Goal: Task Accomplishment & Management: Complete application form

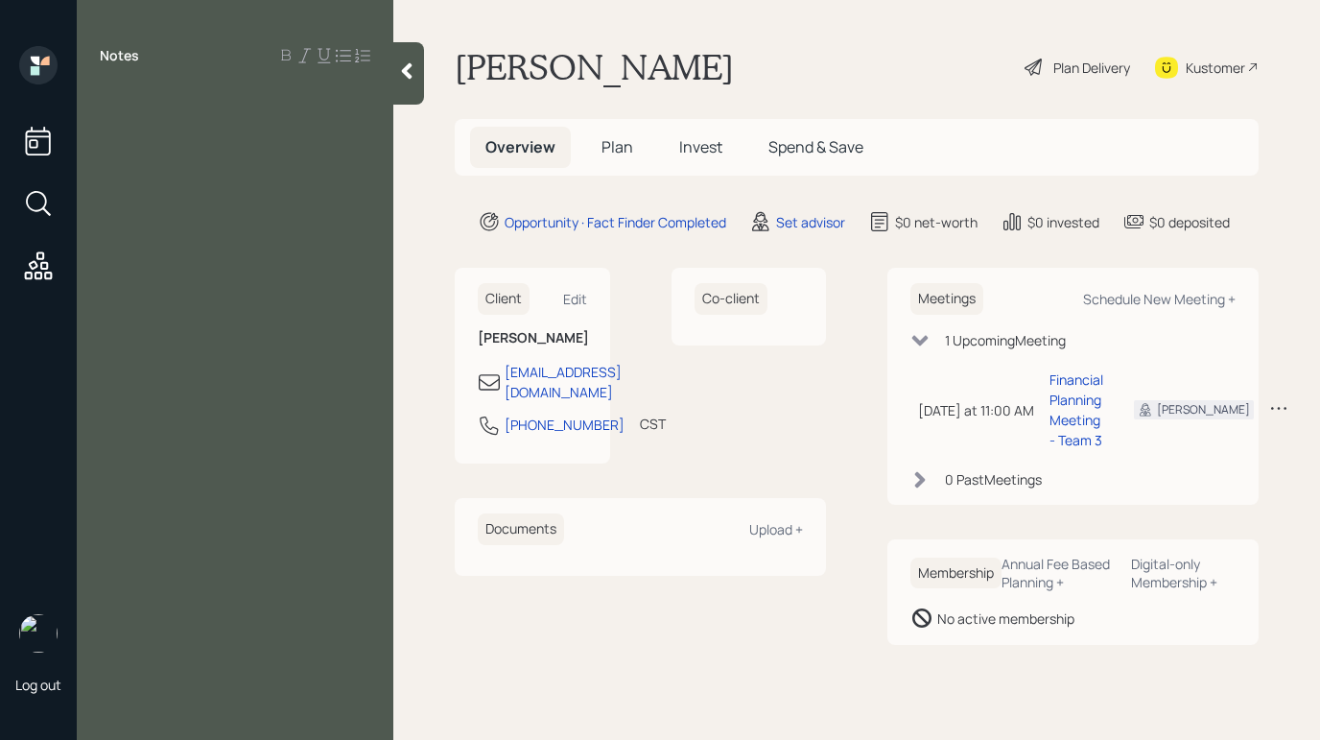
click at [394, 67] on div at bounding box center [408, 73] width 31 height 62
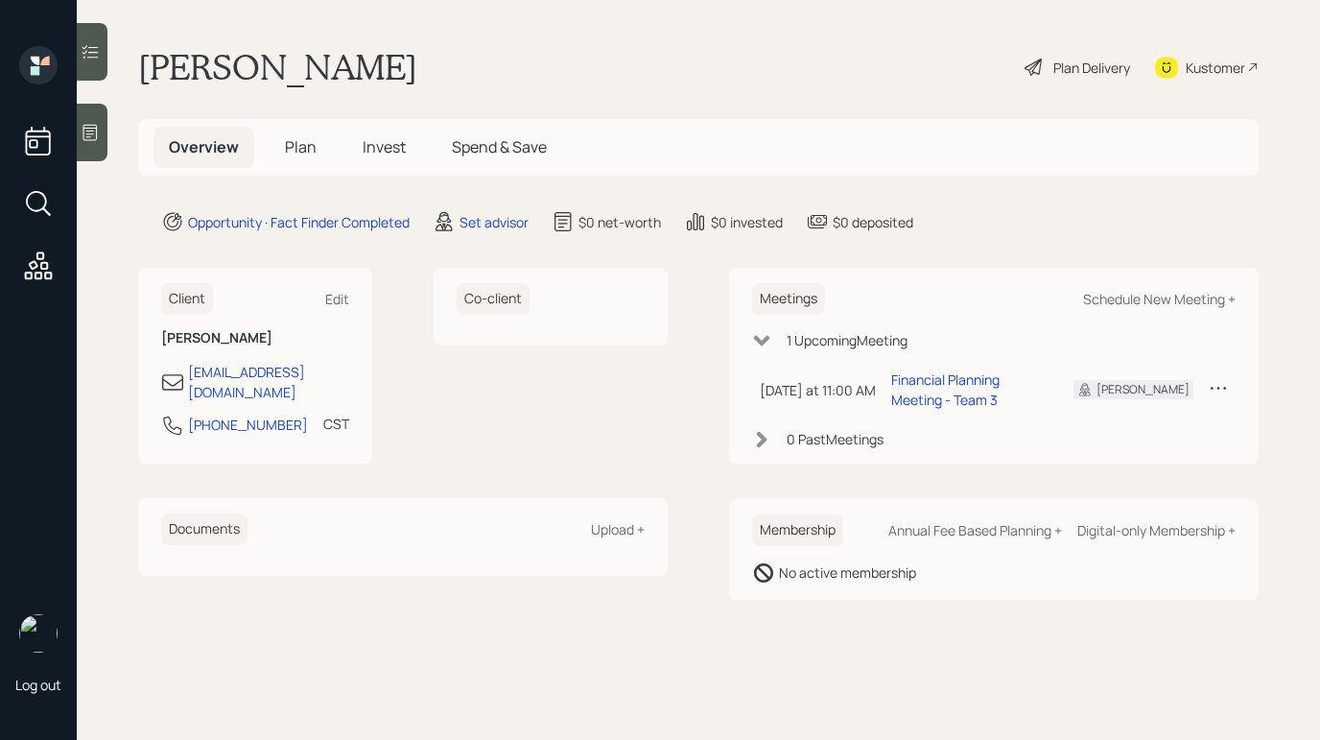
click at [1062, 63] on div "Plan Delivery" at bounding box center [1091, 68] width 77 height 20
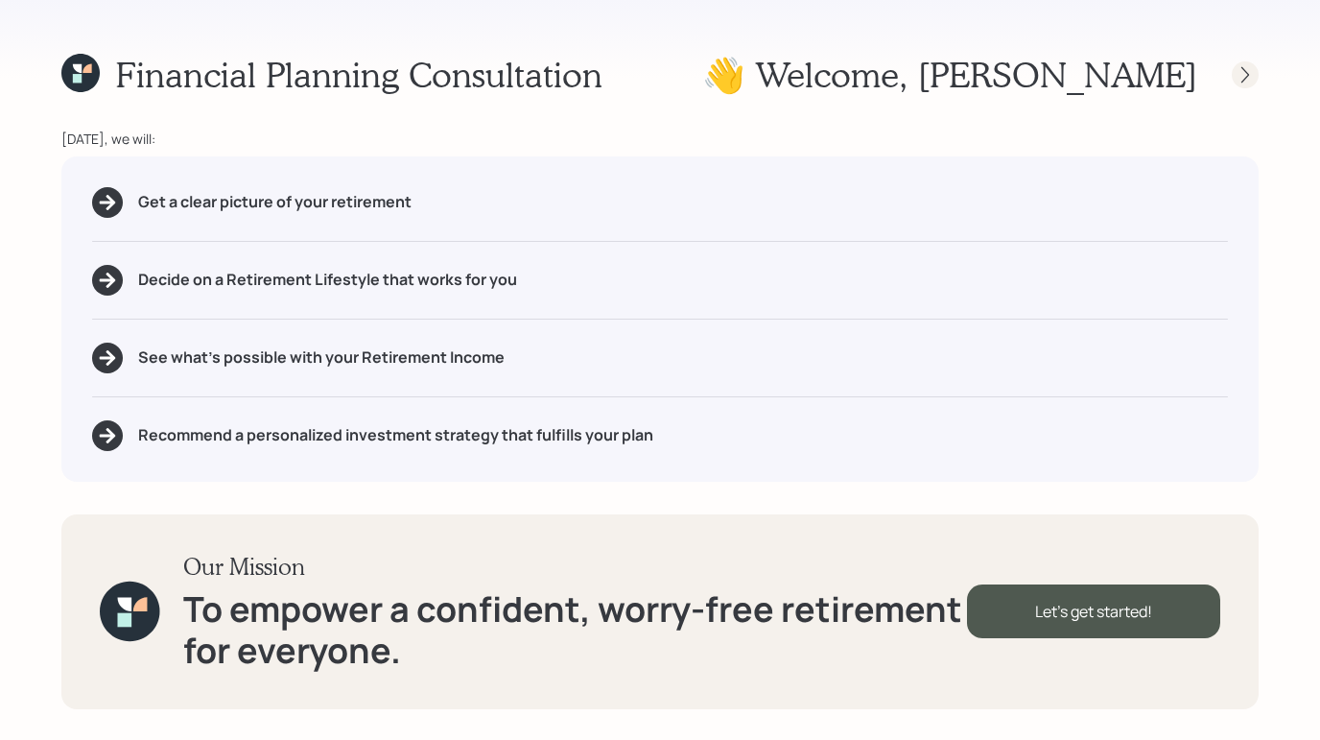
click at [1242, 77] on icon at bounding box center [1244, 74] width 19 height 19
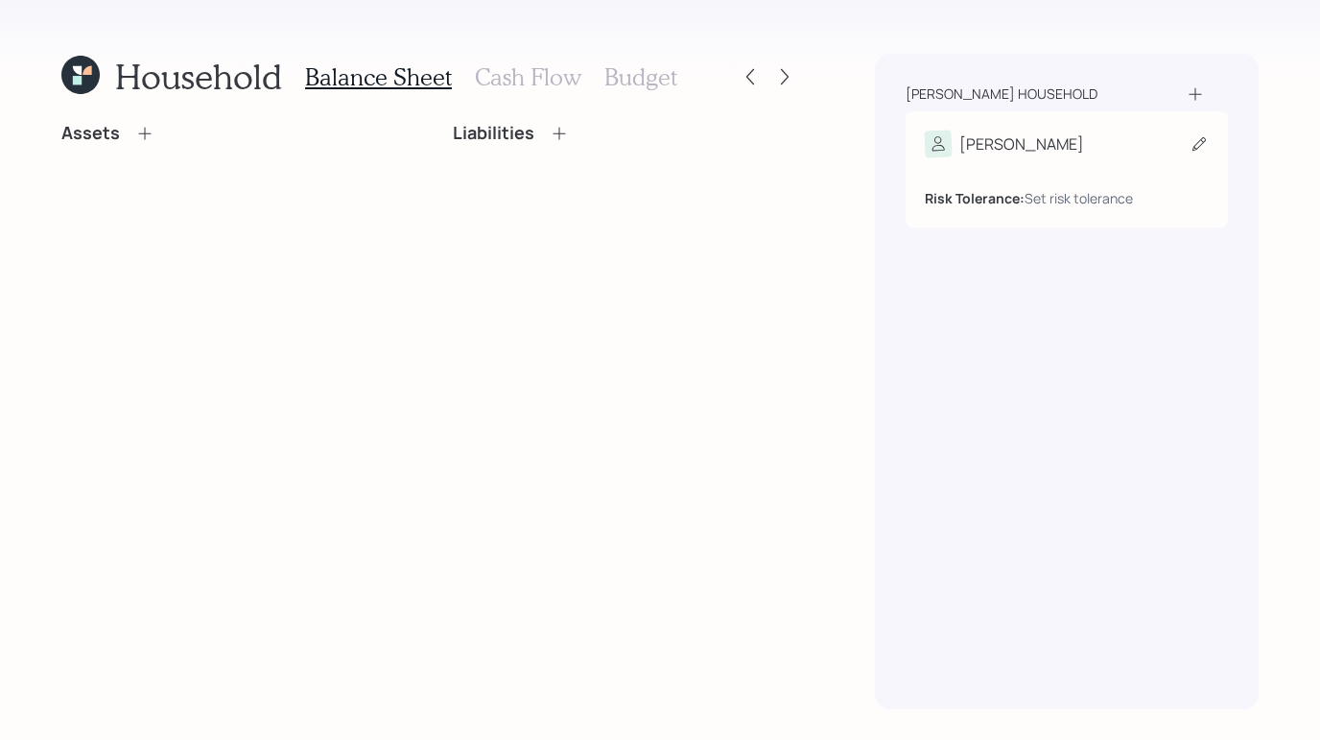
click at [1204, 163] on div "Risk Tolerance: Set risk tolerance" at bounding box center [1067, 182] width 284 height 51
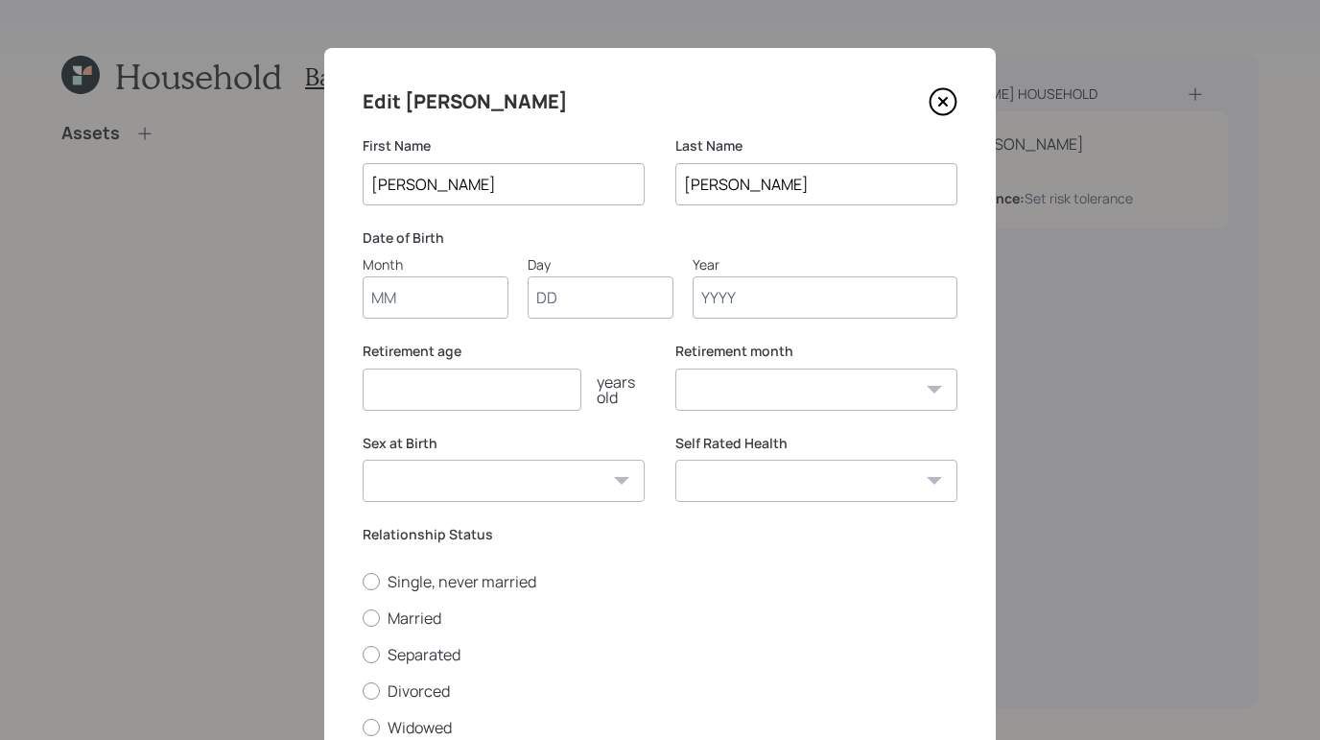
click at [740, 298] on input "Year" at bounding box center [825, 297] width 265 height 42
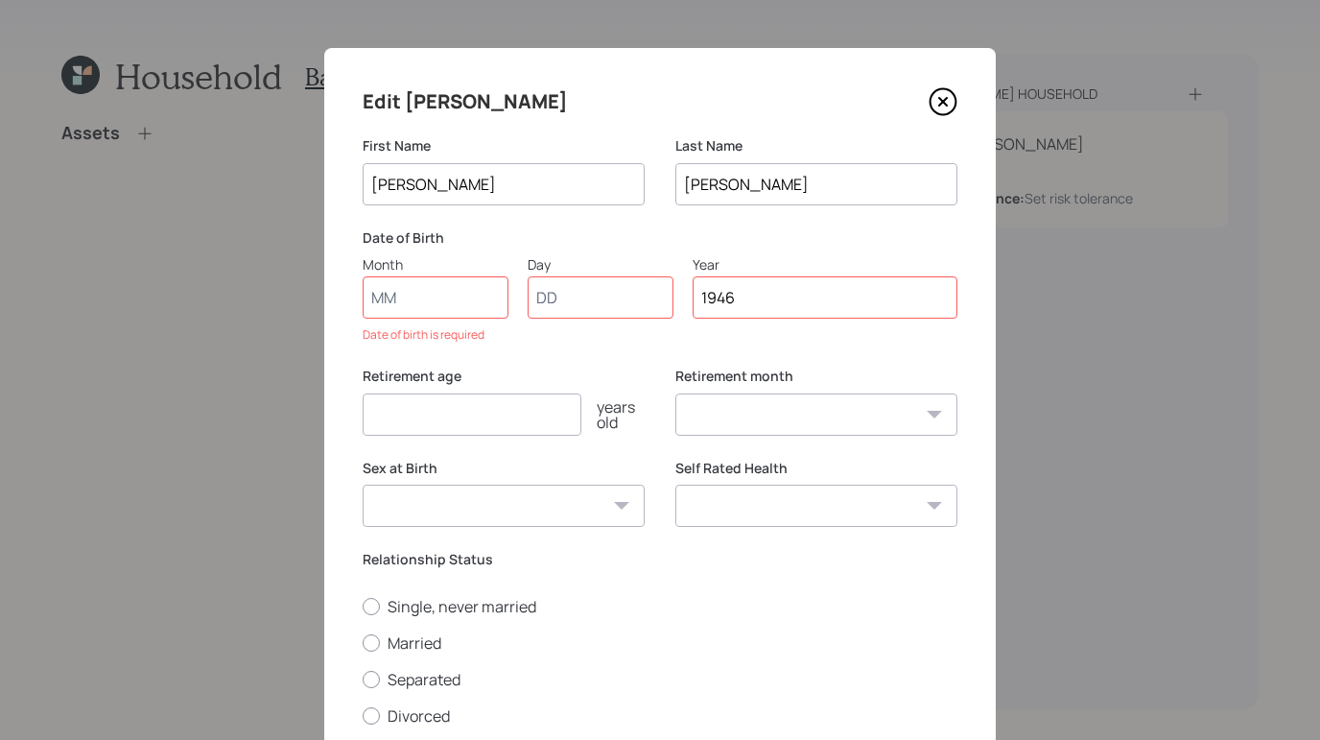
type input "1946"
click at [432, 285] on input "Month" at bounding box center [436, 297] width 146 height 42
type input "01"
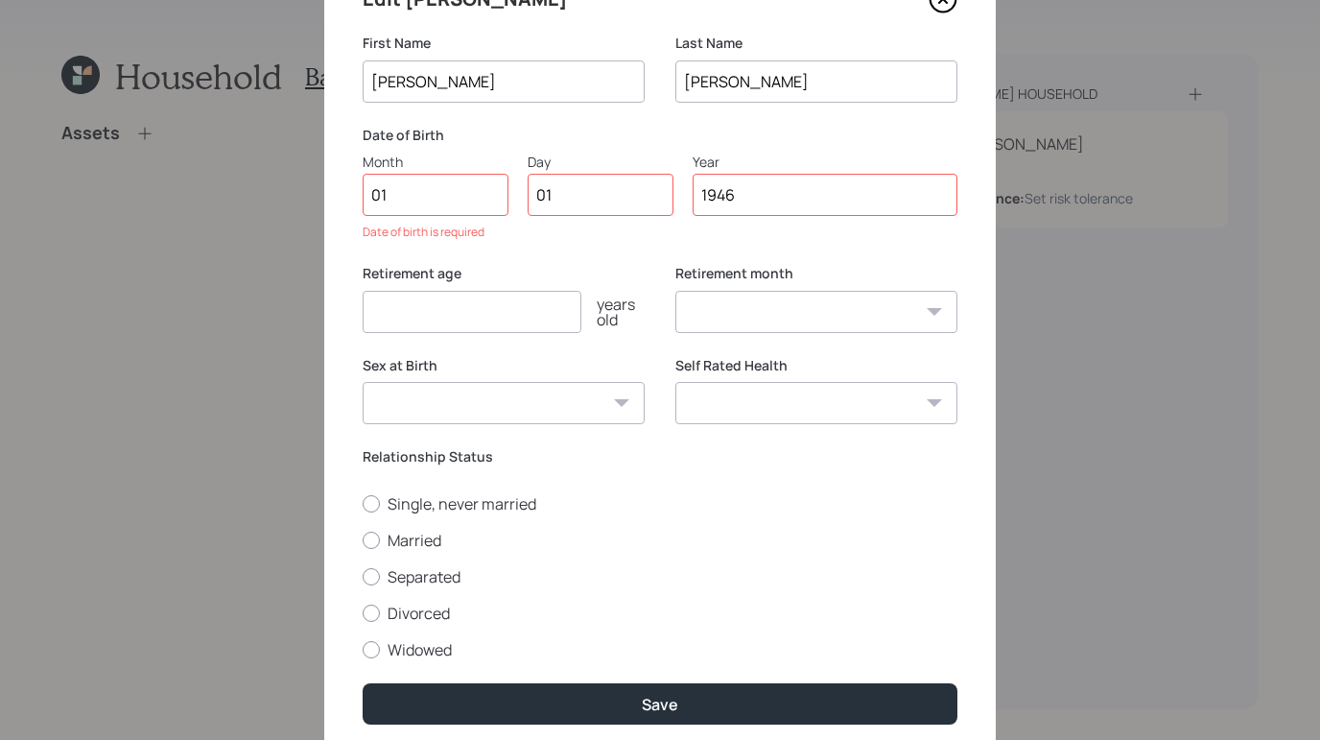
scroll to position [175, 0]
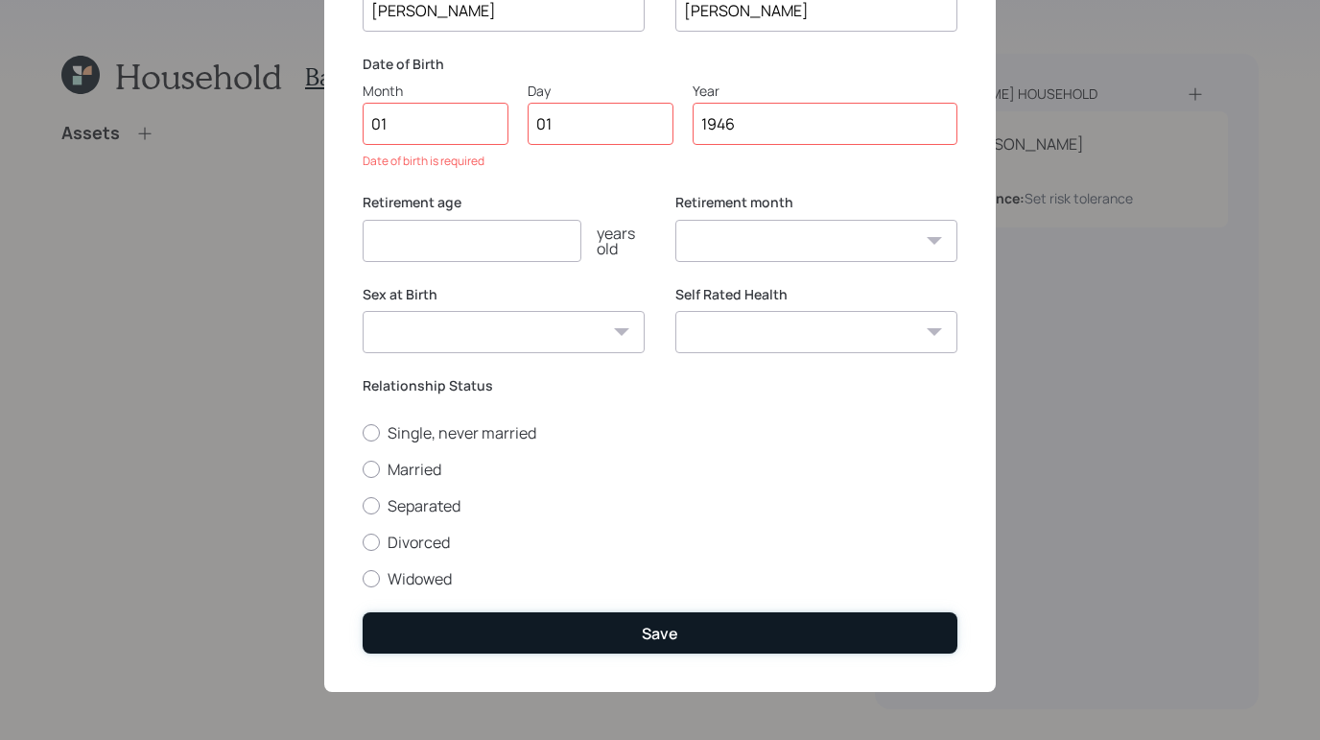
select select "1"
click at [743, 635] on button "Save" at bounding box center [660, 632] width 595 height 41
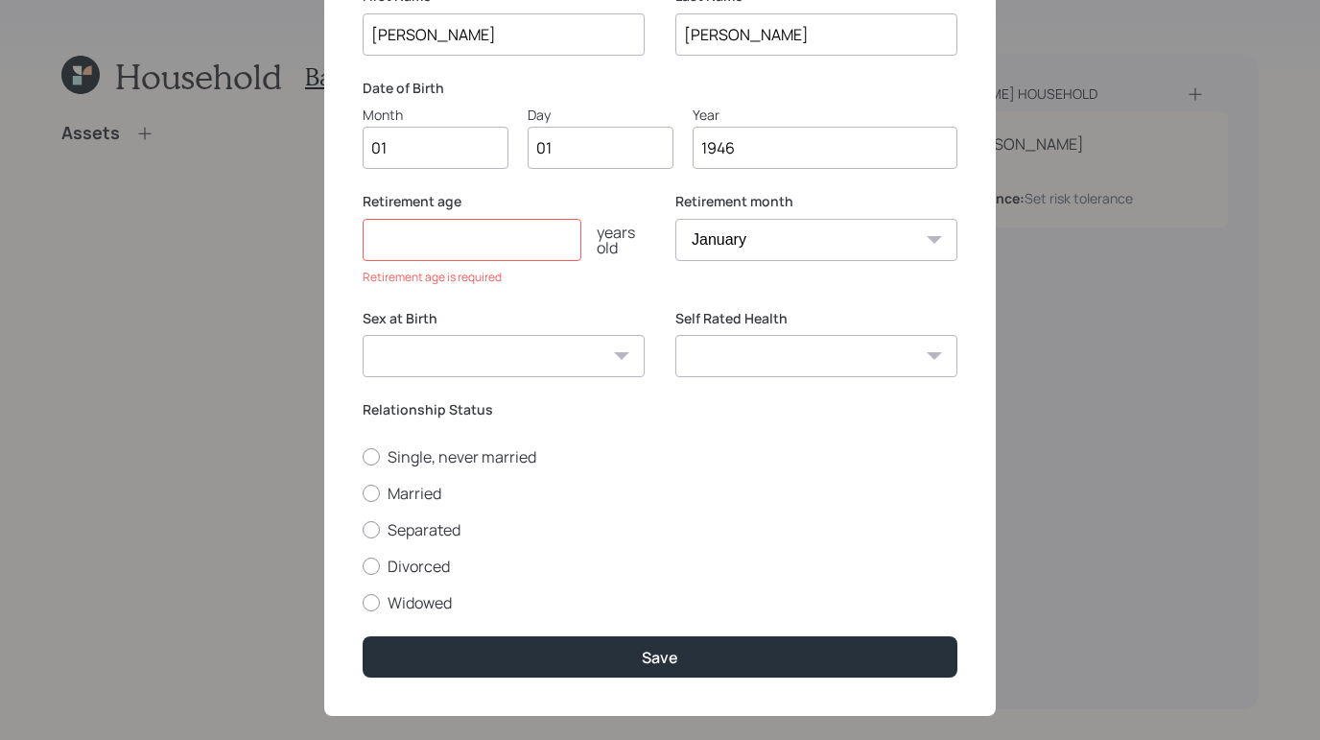
click at [396, 223] on input "number" at bounding box center [472, 240] width 219 height 42
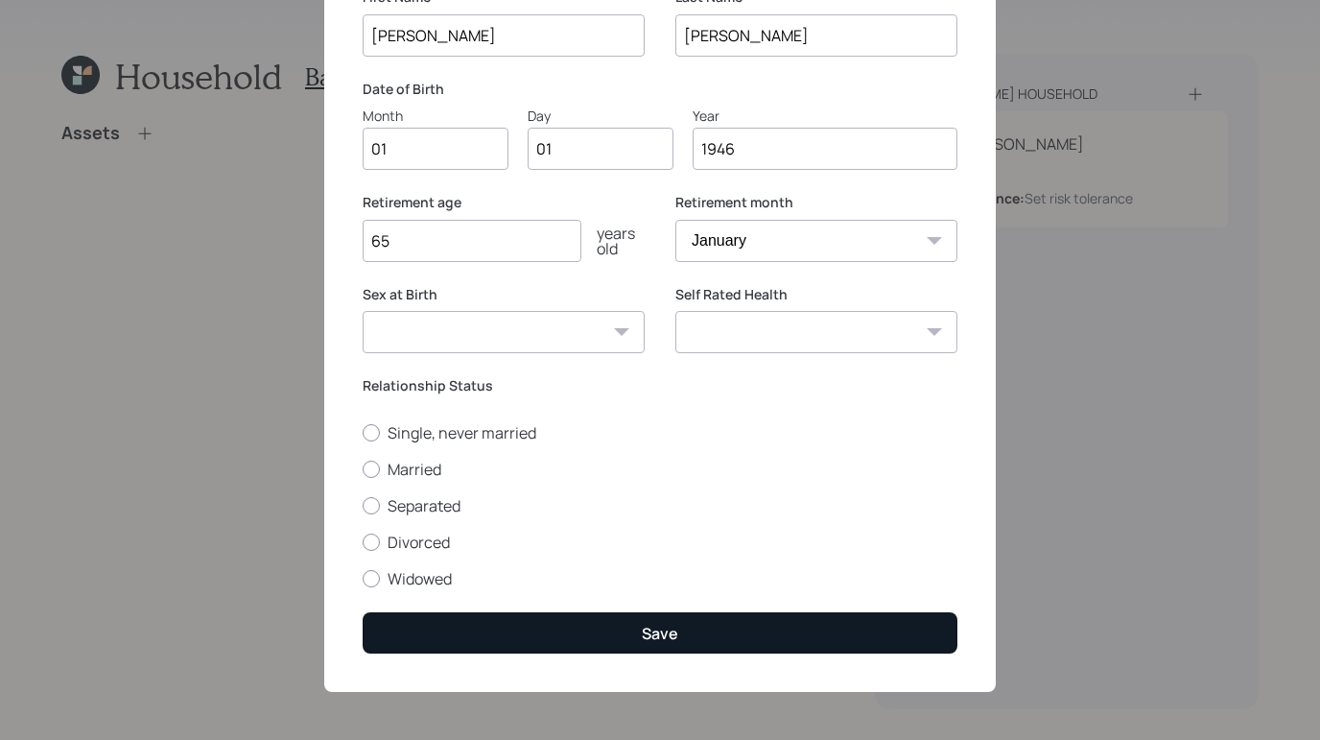
type input "65"
click at [693, 641] on button "Save" at bounding box center [660, 632] width 595 height 41
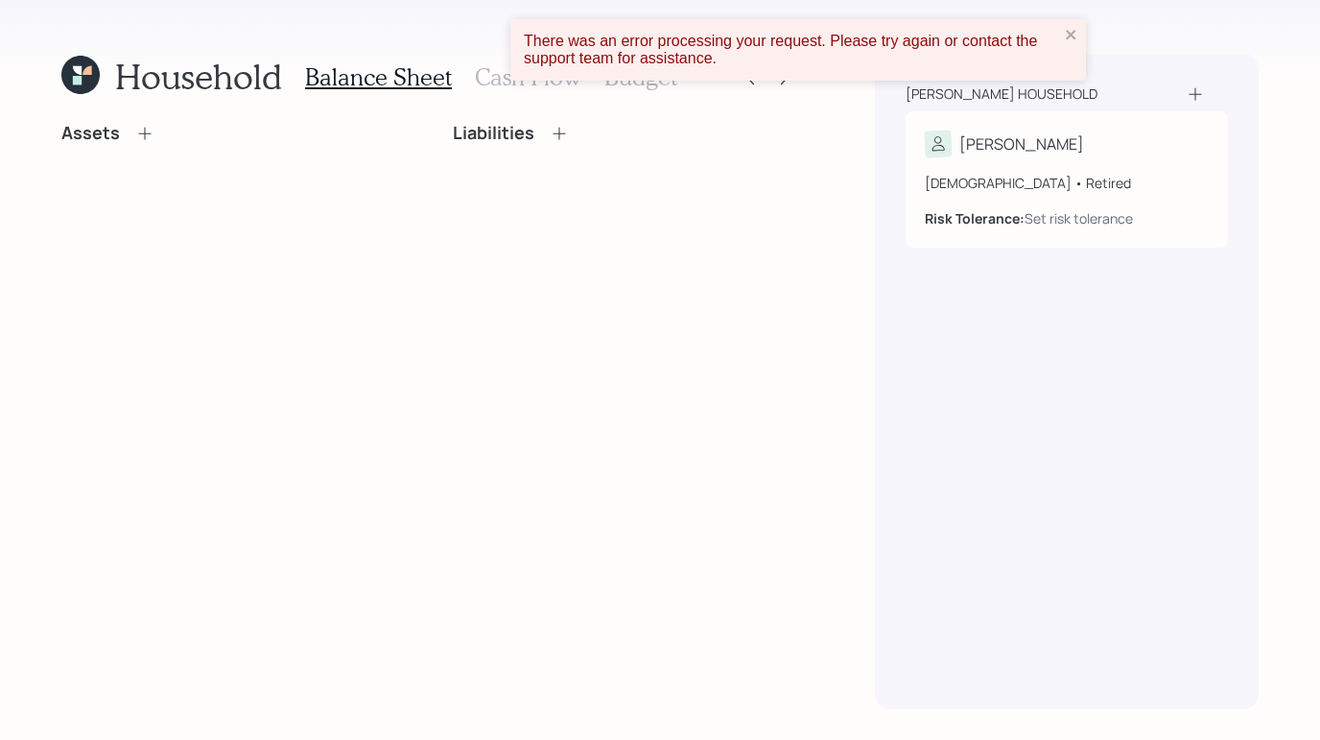
click at [138, 132] on icon at bounding box center [144, 133] width 19 height 19
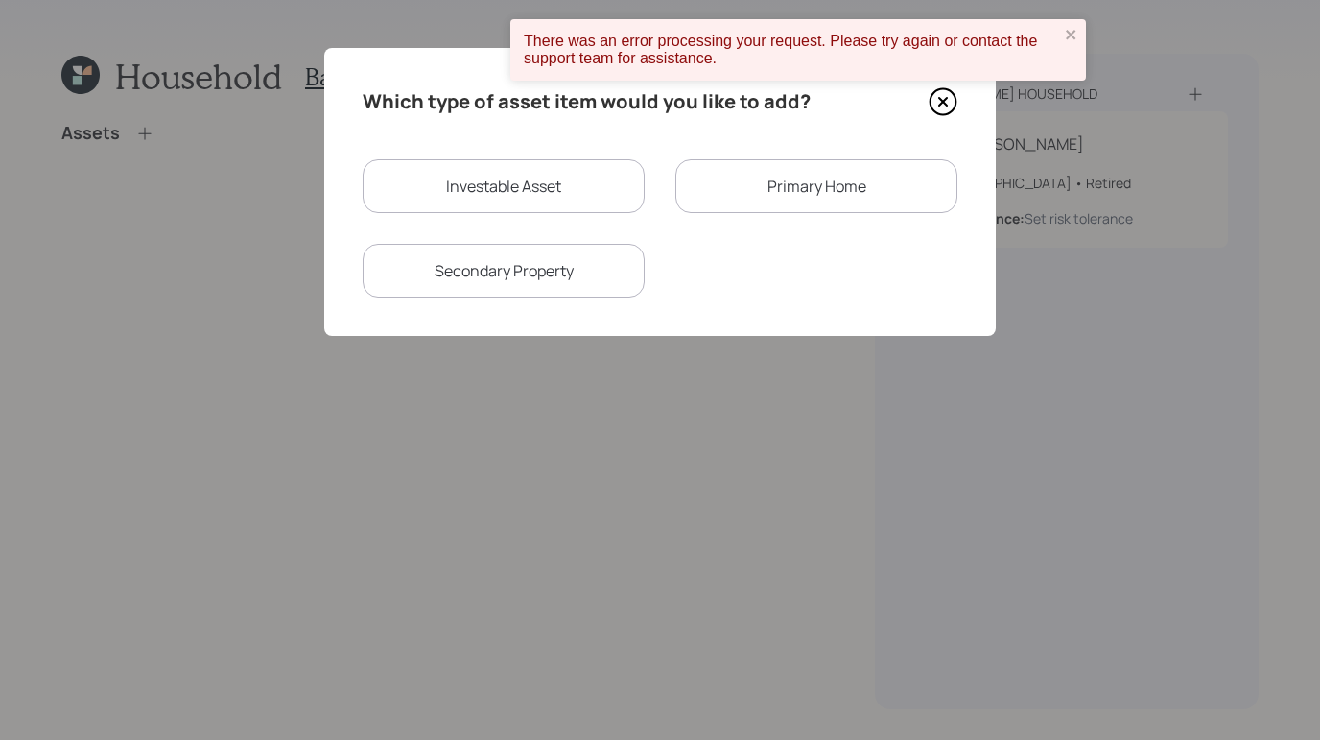
click at [479, 194] on div "Investable Asset" at bounding box center [504, 186] width 282 height 54
select select "taxable"
select select "balanced"
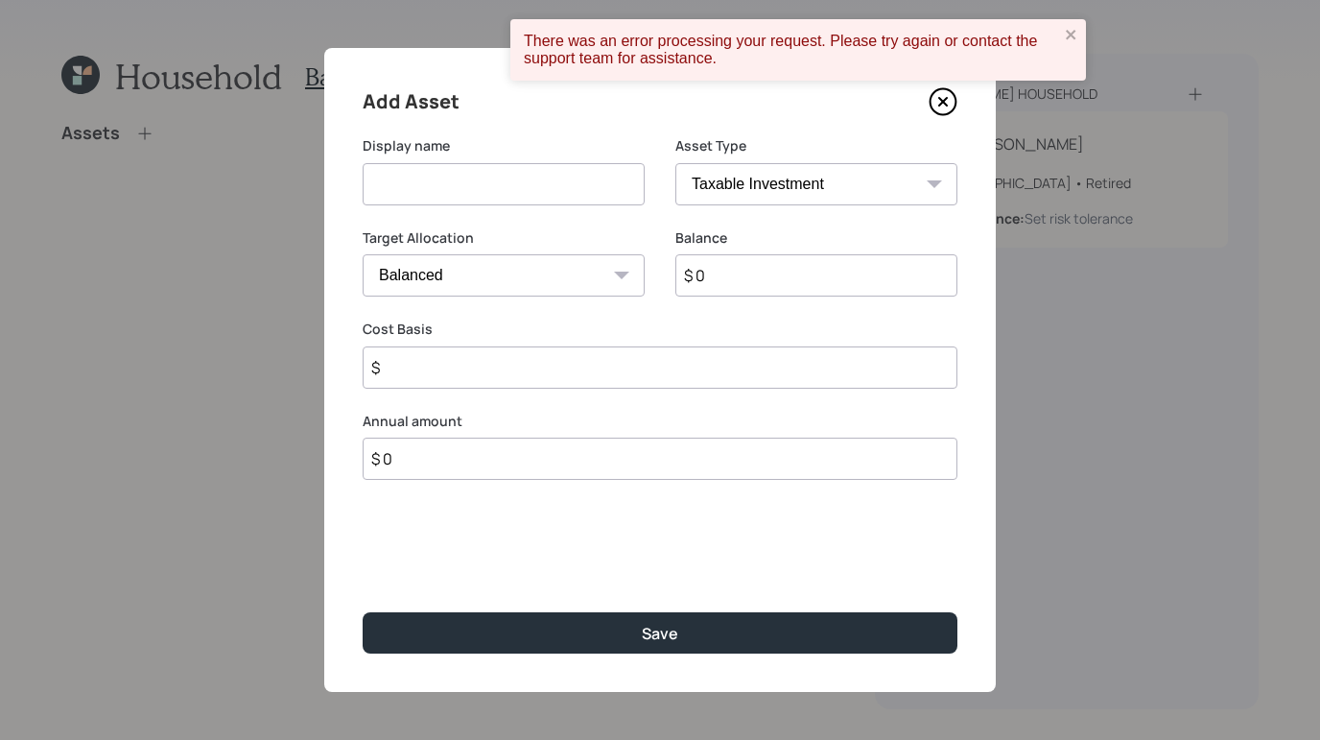
click at [485, 189] on input at bounding box center [504, 184] width 282 height 42
type input "Savings"
drag, startPoint x: 781, startPoint y: 213, endPoint x: 798, endPoint y: 198, distance: 23.1
click at [782, 212] on div "Asset Type SEP [PERSON_NAME] IRA 401(k) [PERSON_NAME] 401(k) 403(b) [PERSON_NAM…" at bounding box center [816, 182] width 282 height 92
click at [798, 198] on select "SEP [PERSON_NAME] IRA 401(k) [PERSON_NAME] 401(k) 403(b) [PERSON_NAME] 403(b) 4…" at bounding box center [816, 184] width 282 height 42
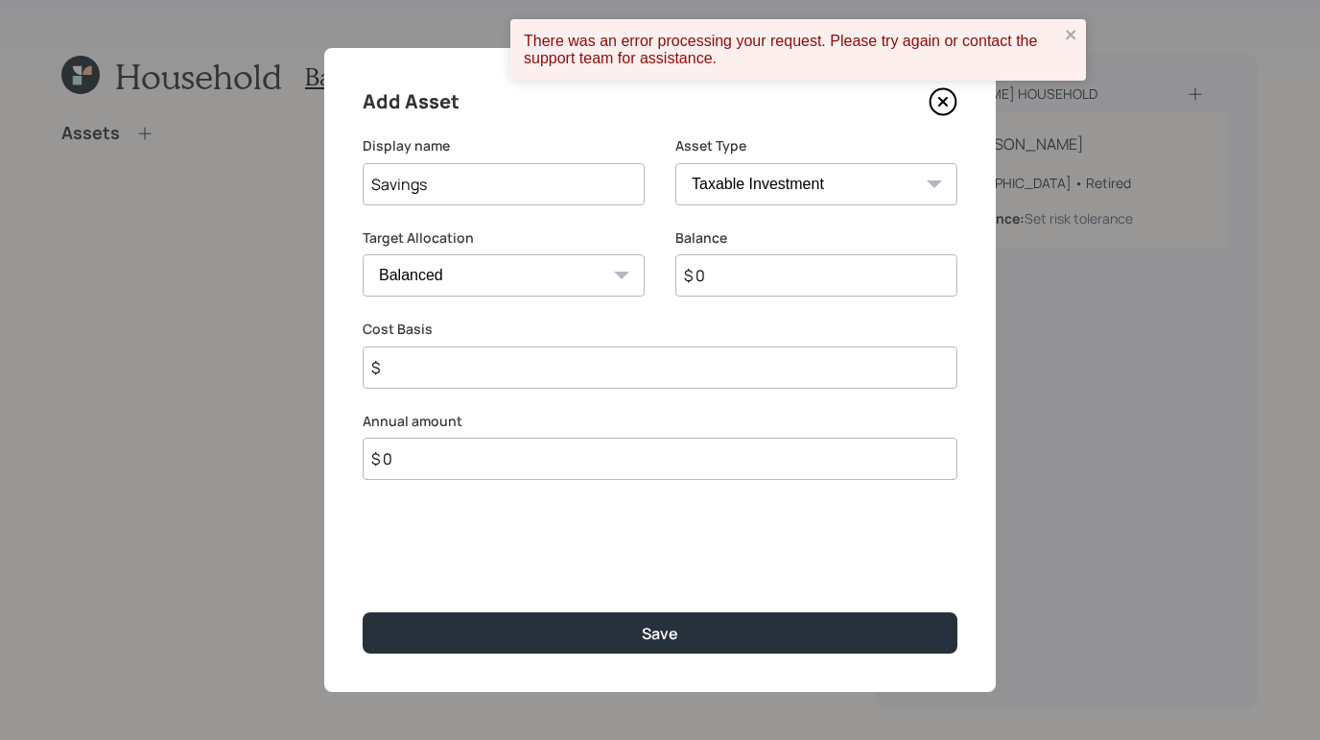
select select "cash"
click at [675, 163] on select "SEP [PERSON_NAME] IRA 401(k) [PERSON_NAME] 401(k) 403(b) [PERSON_NAME] 403(b) 4…" at bounding box center [816, 184] width 282 height 42
type input "$"
click at [756, 297] on div "Balance $ 0" at bounding box center [660, 274] width 595 height 92
click at [764, 290] on input "$ 0" at bounding box center [660, 275] width 595 height 42
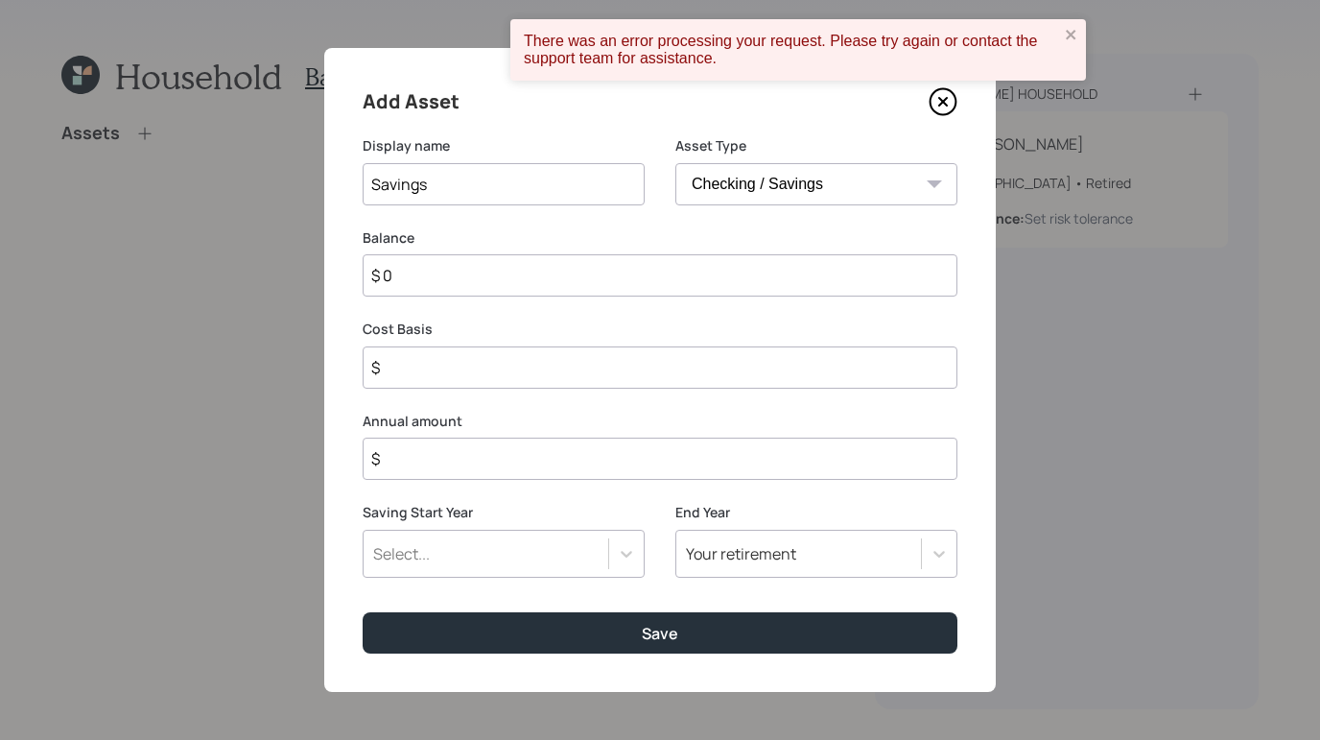
type input "$ 0"
type input "$"
type input "$ 2"
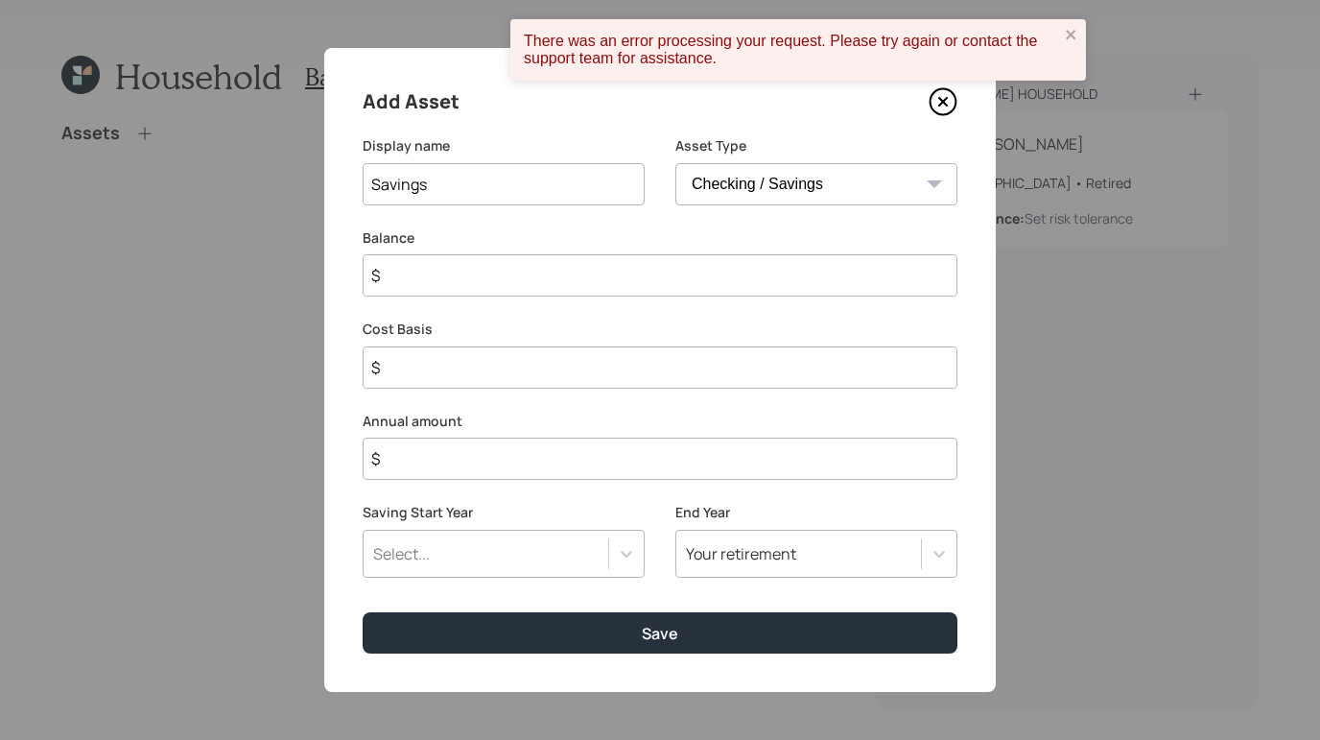
type input "$ 2"
type input "$ 25"
type input "$ 250"
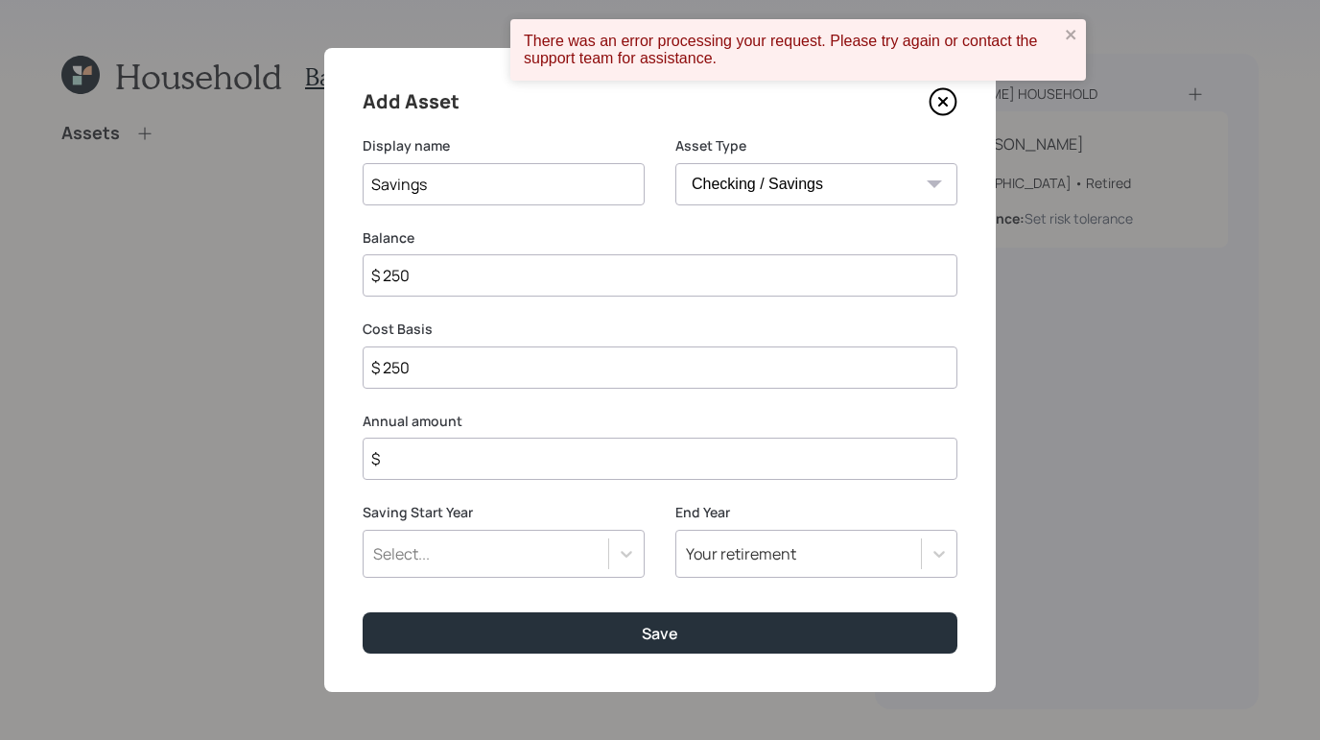
type input "$ 2,500"
type input "$ 25,000"
click at [528, 480] on div "Add Asset Display name Savings Asset Type SEP [PERSON_NAME] IRA 401(k) [PERSON_…" at bounding box center [659, 370] width 671 height 644
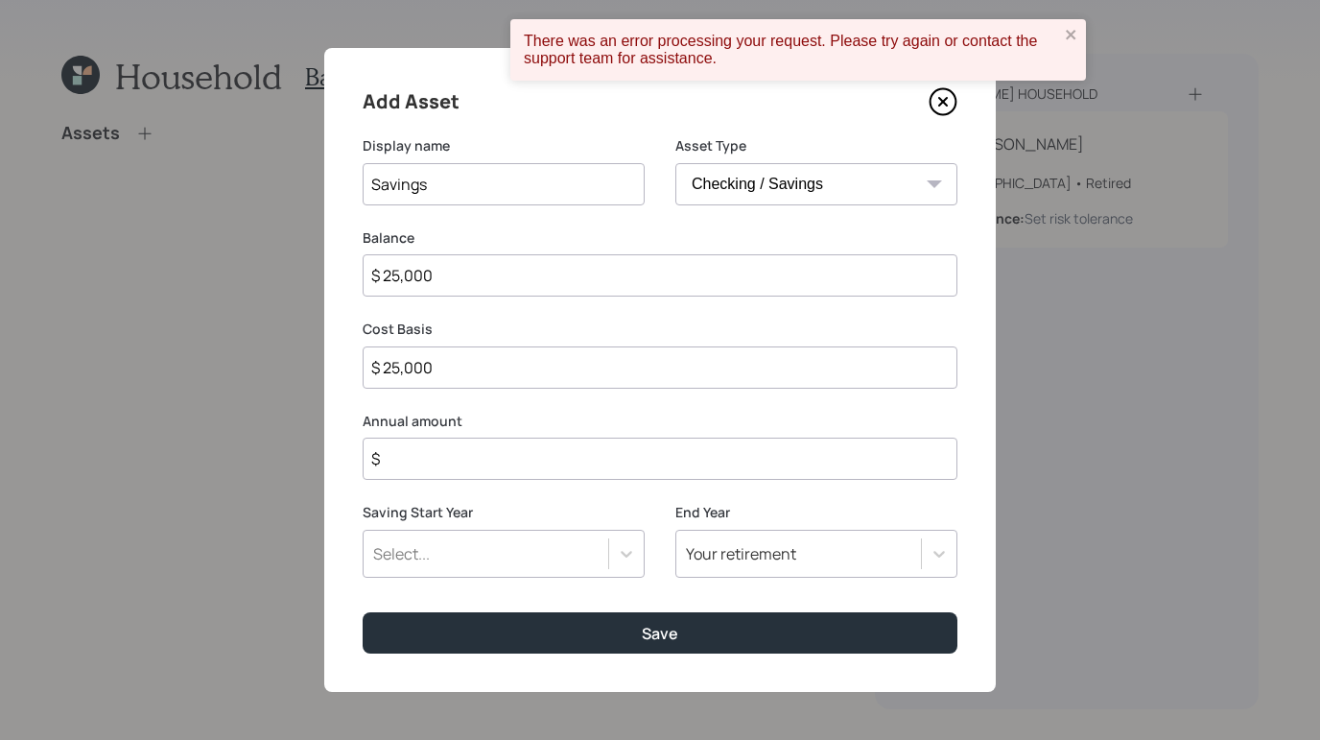
click at [550, 468] on input "$" at bounding box center [660, 458] width 595 height 42
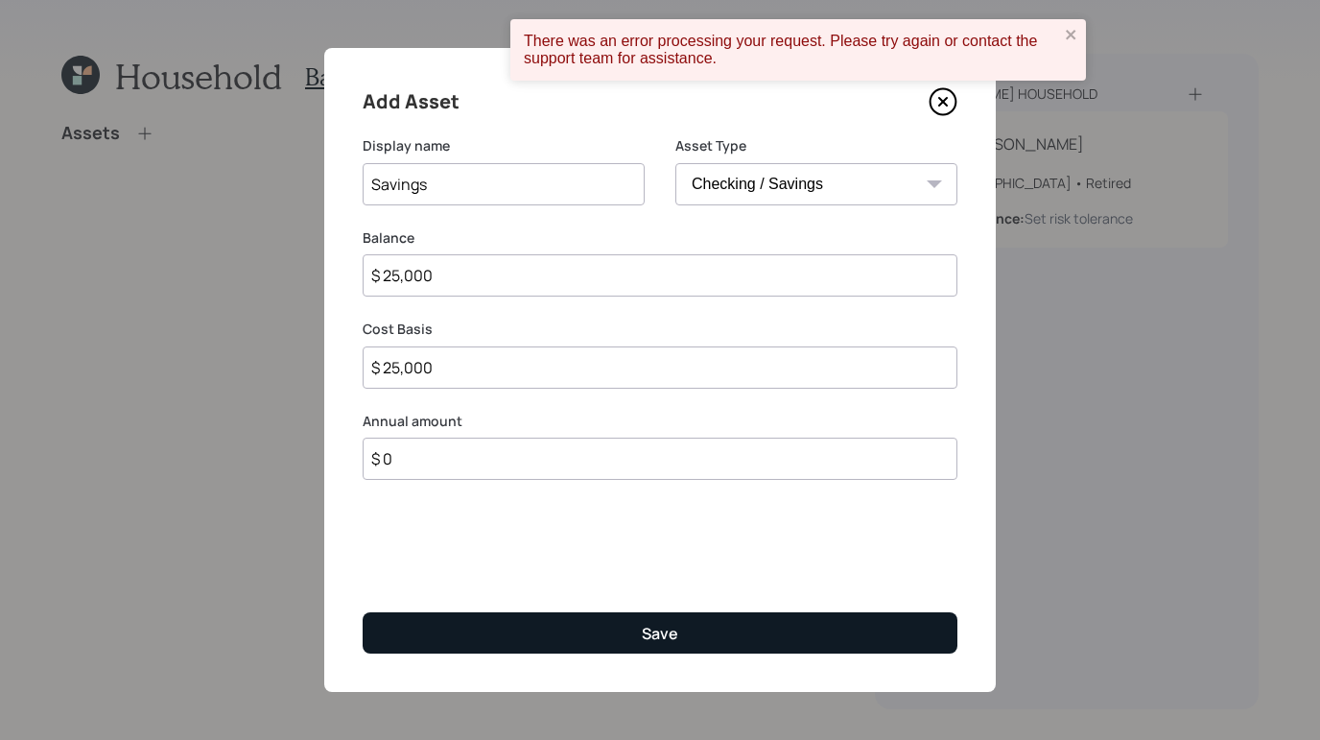
type input "$ 0"
click at [599, 627] on button "Save" at bounding box center [660, 632] width 595 height 41
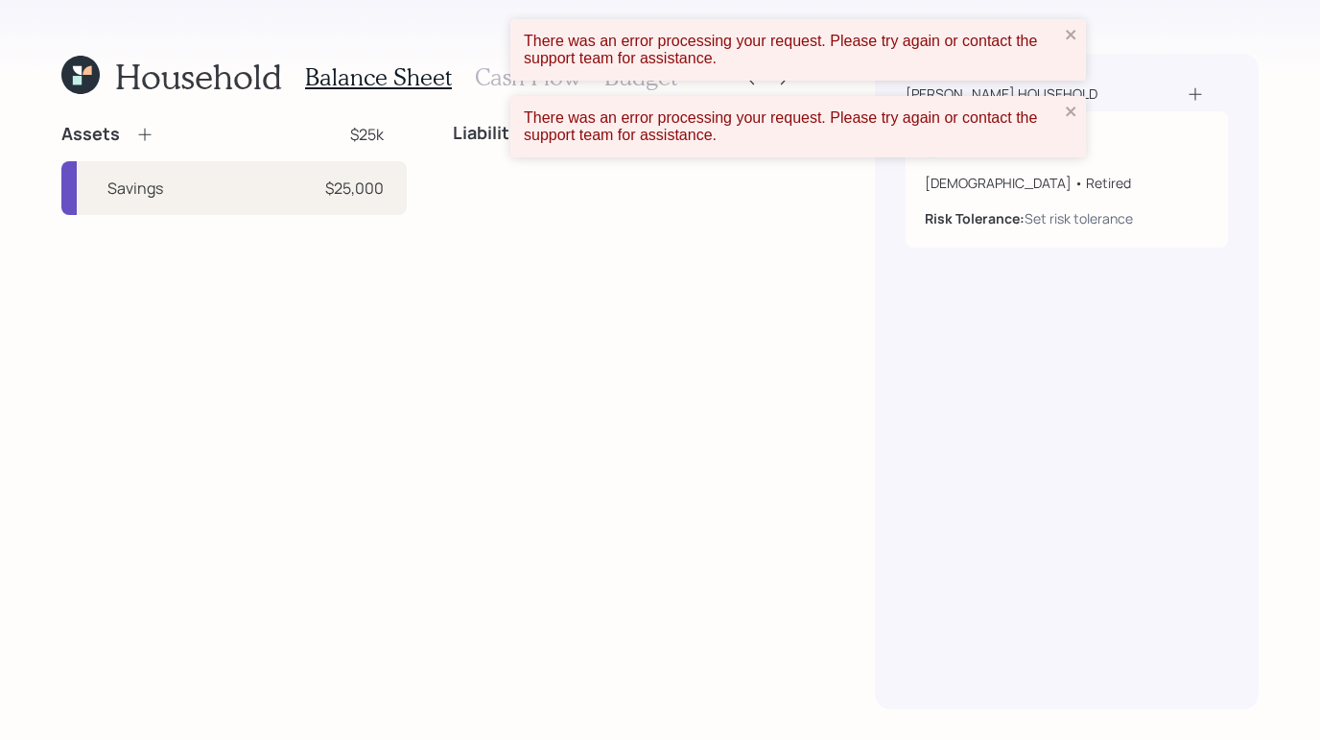
click at [142, 133] on icon at bounding box center [144, 134] width 19 height 19
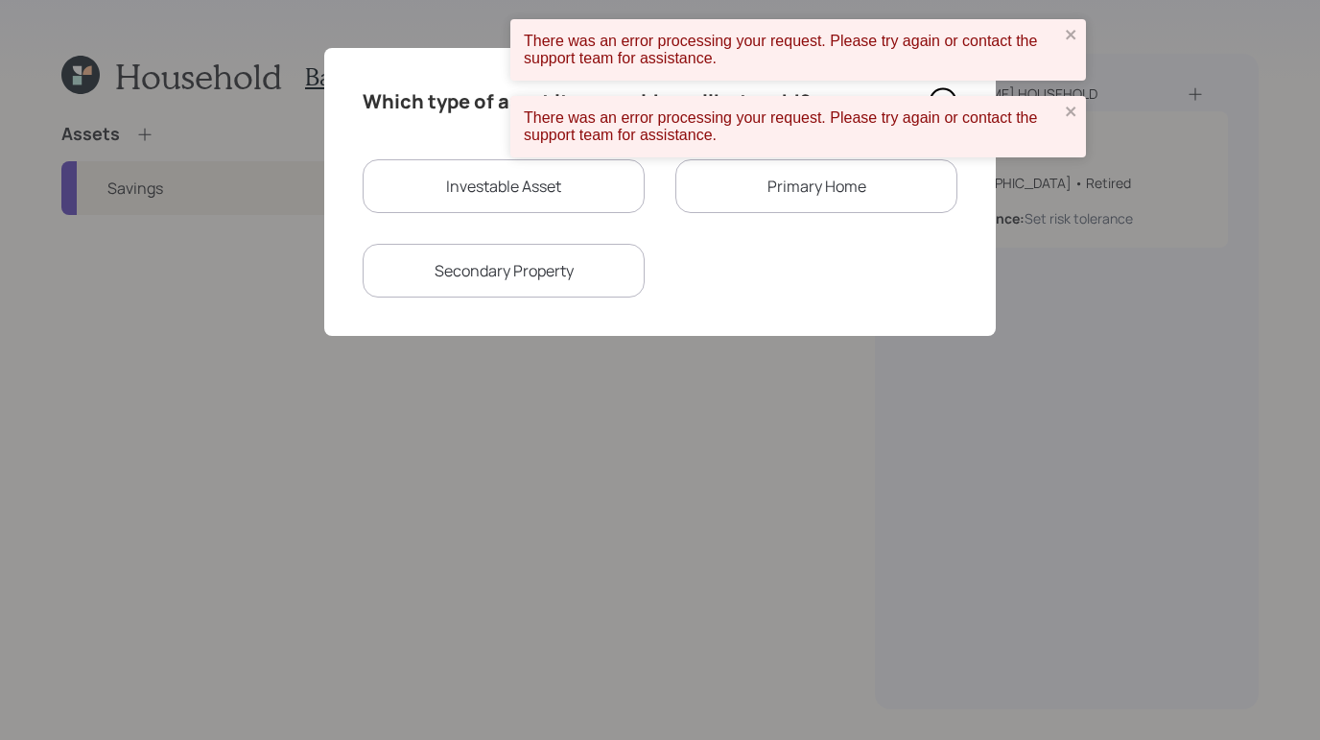
click at [452, 201] on div "Investable Asset" at bounding box center [504, 186] width 282 height 54
select select "taxable"
select select "balanced"
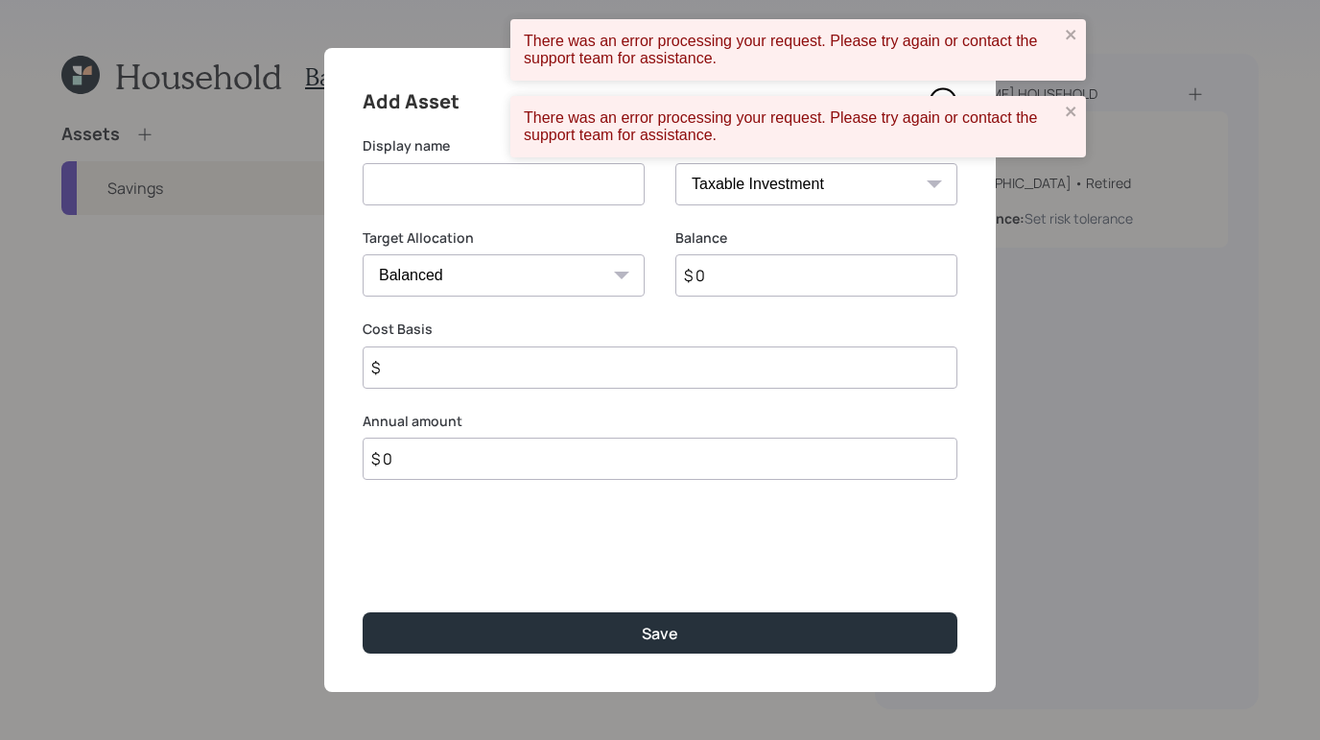
click at [460, 198] on input at bounding box center [504, 184] width 282 height 42
type input "Brokerage"
click at [756, 175] on div "There was an error processing your request. Please try again or contact the sup…" at bounding box center [659, 95] width 307 height 161
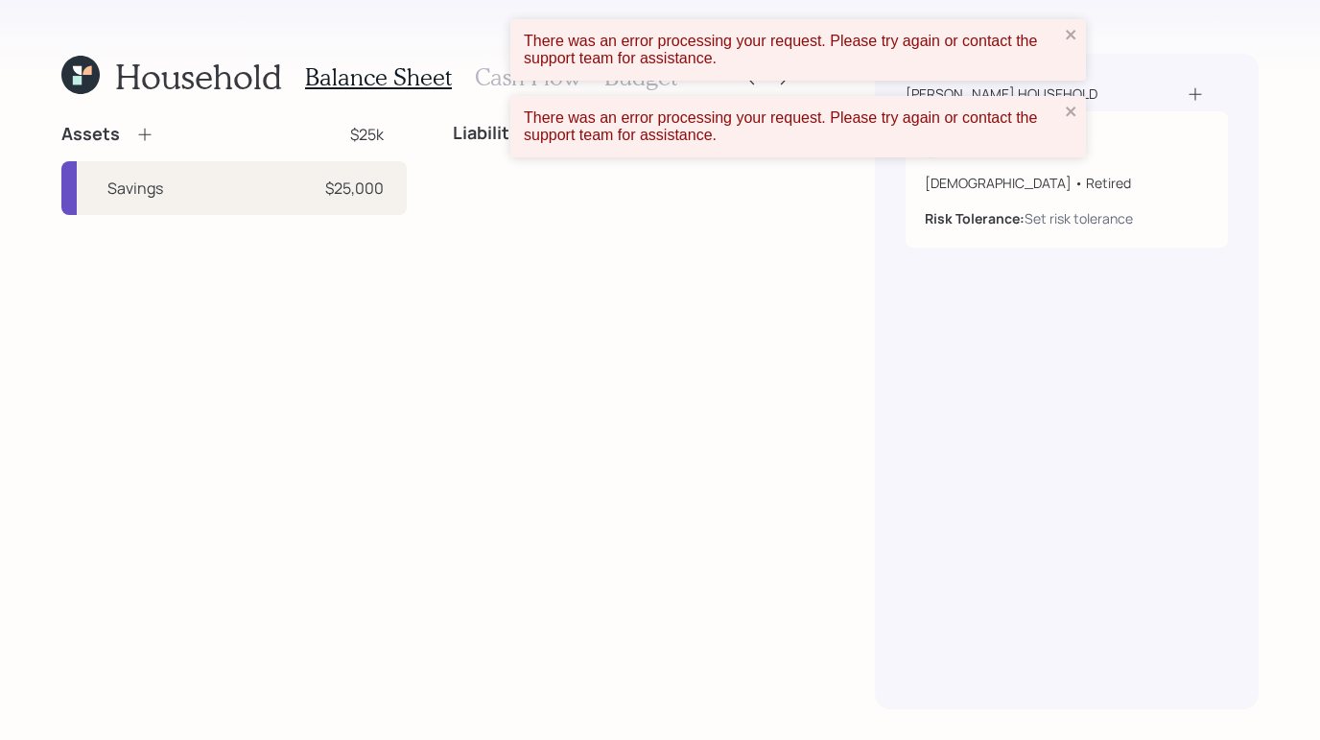
click at [139, 135] on icon at bounding box center [144, 134] width 19 height 19
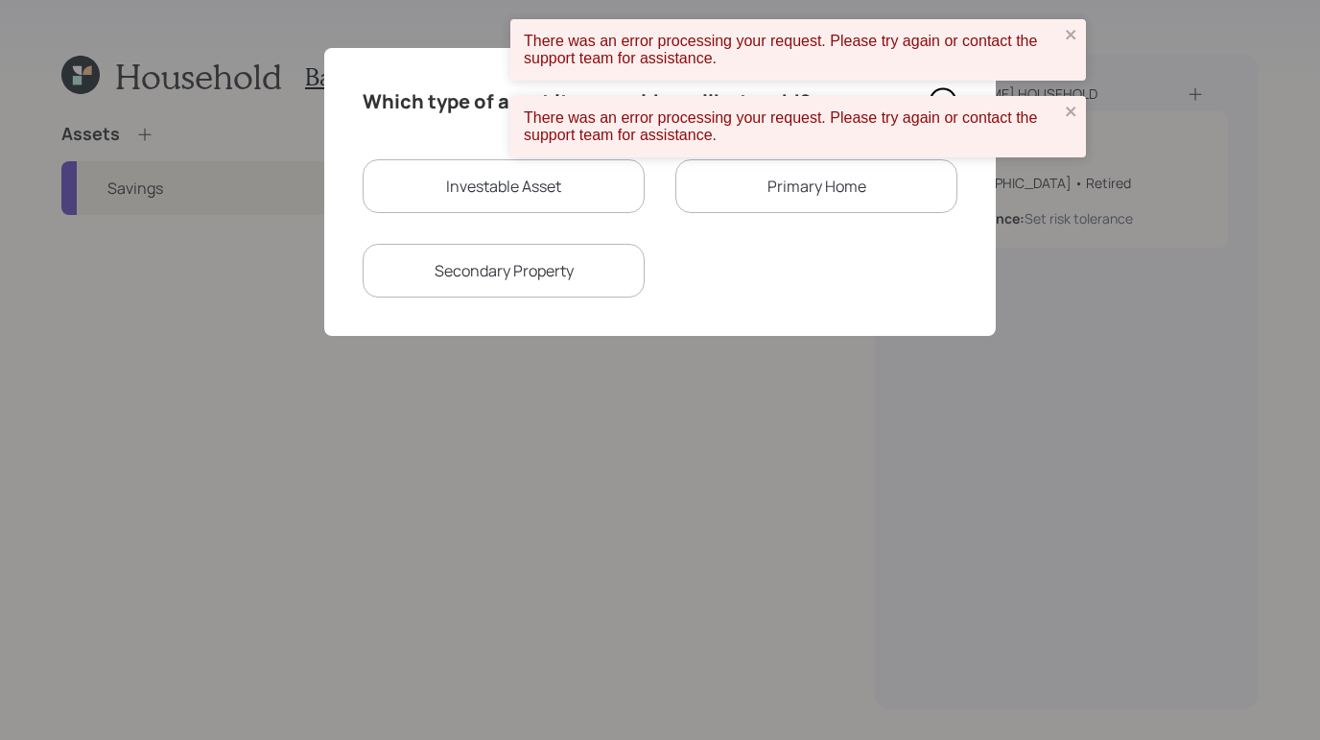
click at [467, 205] on div "Investable Asset" at bounding box center [504, 186] width 282 height 54
select select "taxable"
select select "balanced"
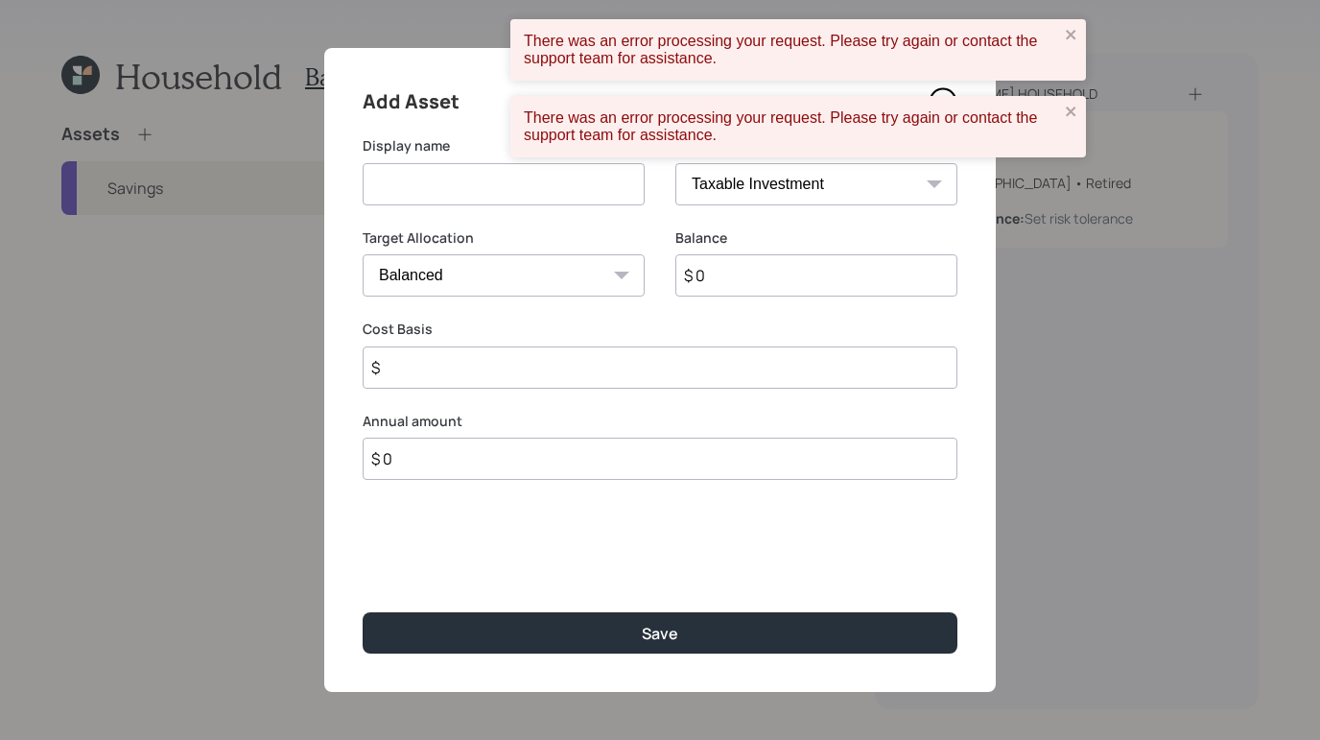
click at [475, 196] on input at bounding box center [504, 184] width 282 height 42
type input "Brokerage"
click at [716, 193] on select "SEP [PERSON_NAME] IRA 401(k) [PERSON_NAME] 401(k) 403(b) [PERSON_NAME] 403(b) 4…" at bounding box center [816, 184] width 282 height 42
click at [675, 163] on select "SEP [PERSON_NAME] IRA 401(k) [PERSON_NAME] 401(k) 403(b) [PERSON_NAME] 403(b) 4…" at bounding box center [816, 184] width 282 height 42
click at [767, 274] on input "$ 0" at bounding box center [816, 275] width 282 height 42
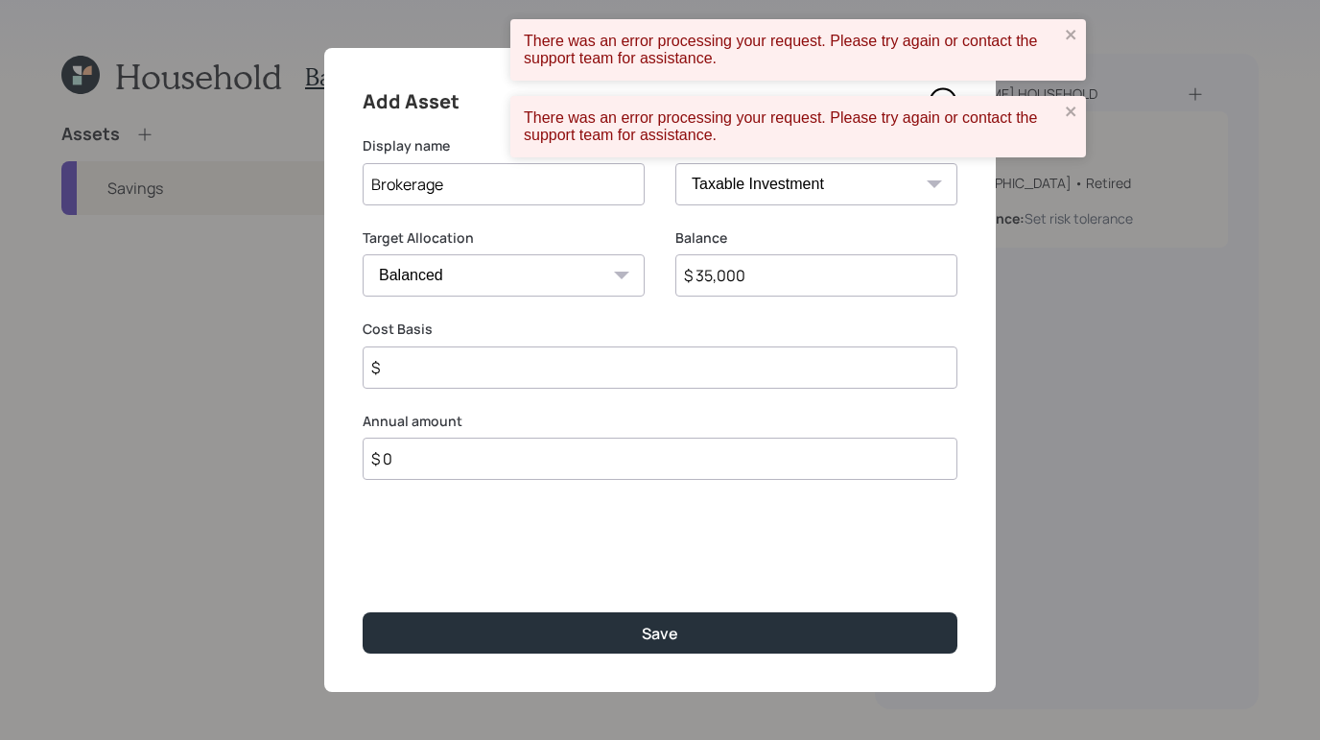
type input "$ 35,000"
click at [539, 397] on div "Add Asset Display name Brokerage Asset Type SEP [PERSON_NAME] IRA 401(k) [PERSO…" at bounding box center [659, 370] width 671 height 644
click at [543, 381] on input "$" at bounding box center [660, 367] width 595 height 42
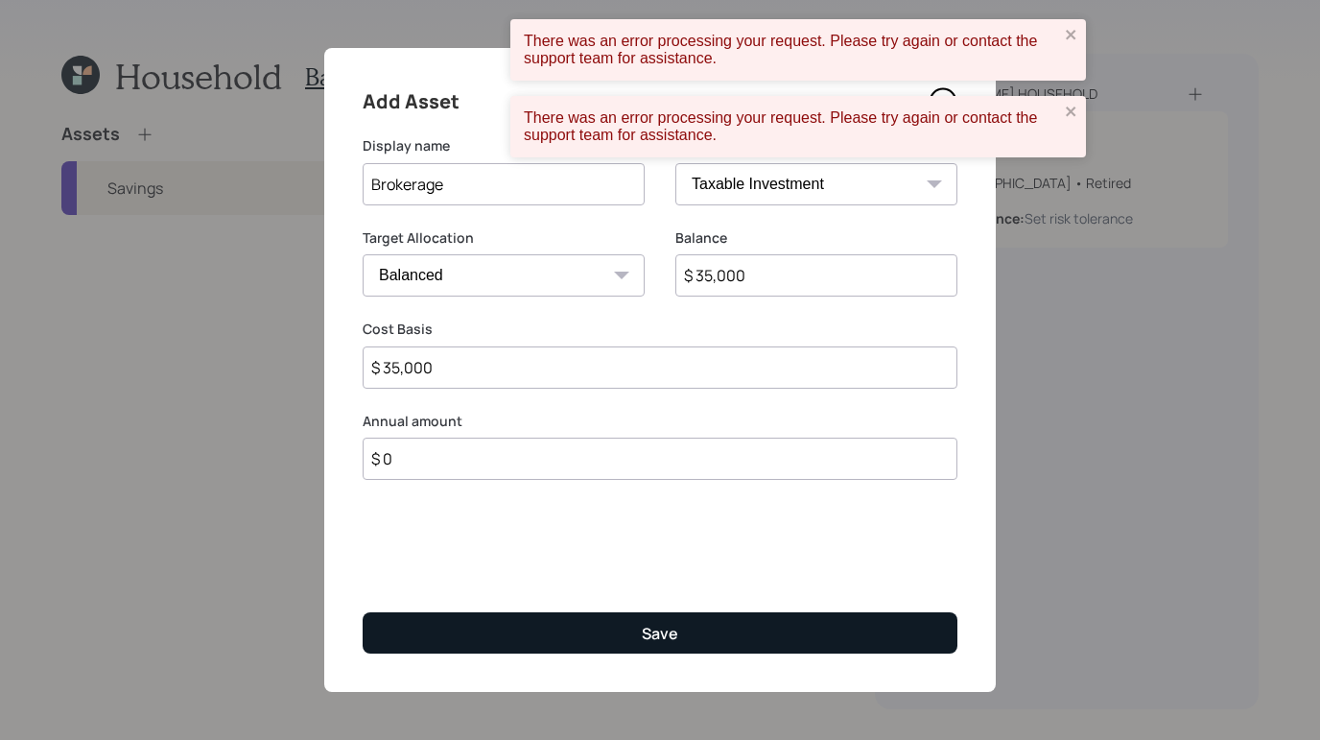
type input "$ 35,000"
click at [687, 620] on button "Save" at bounding box center [660, 632] width 595 height 41
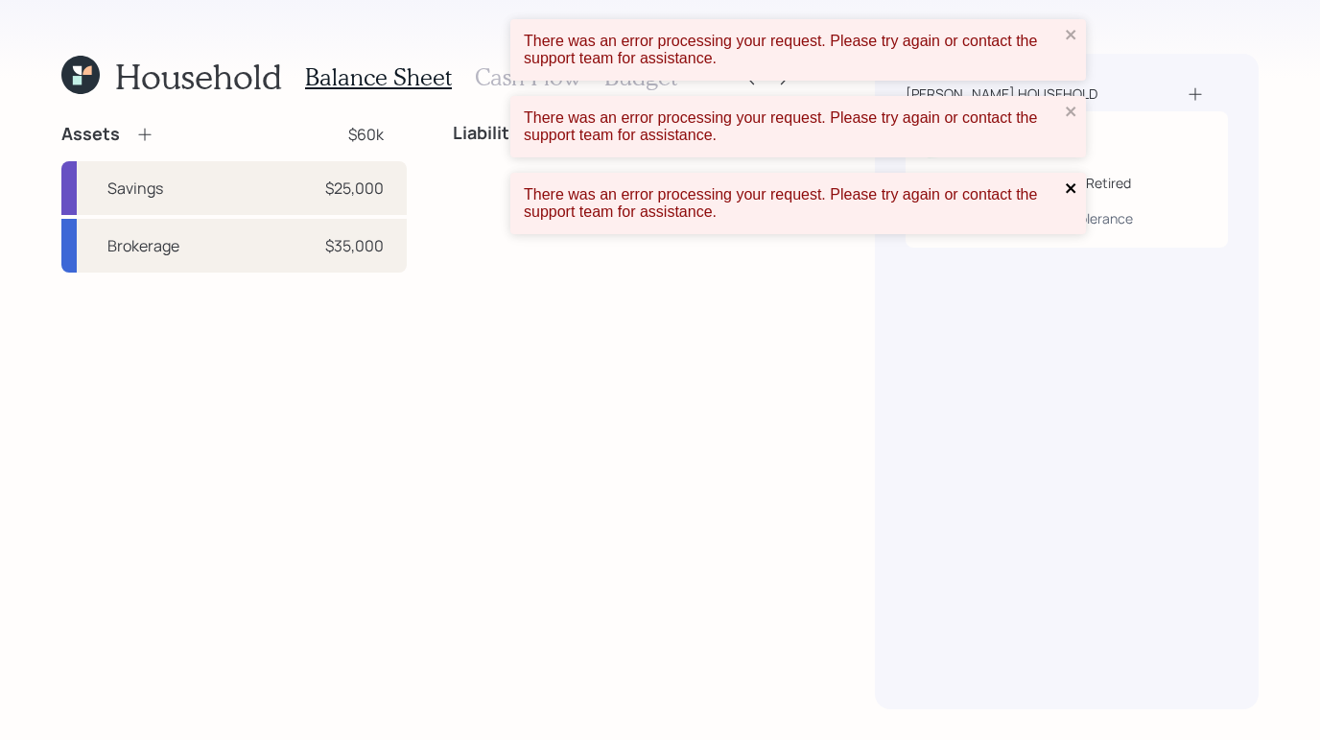
click at [1067, 198] on button "close" at bounding box center [1071, 189] width 13 height 18
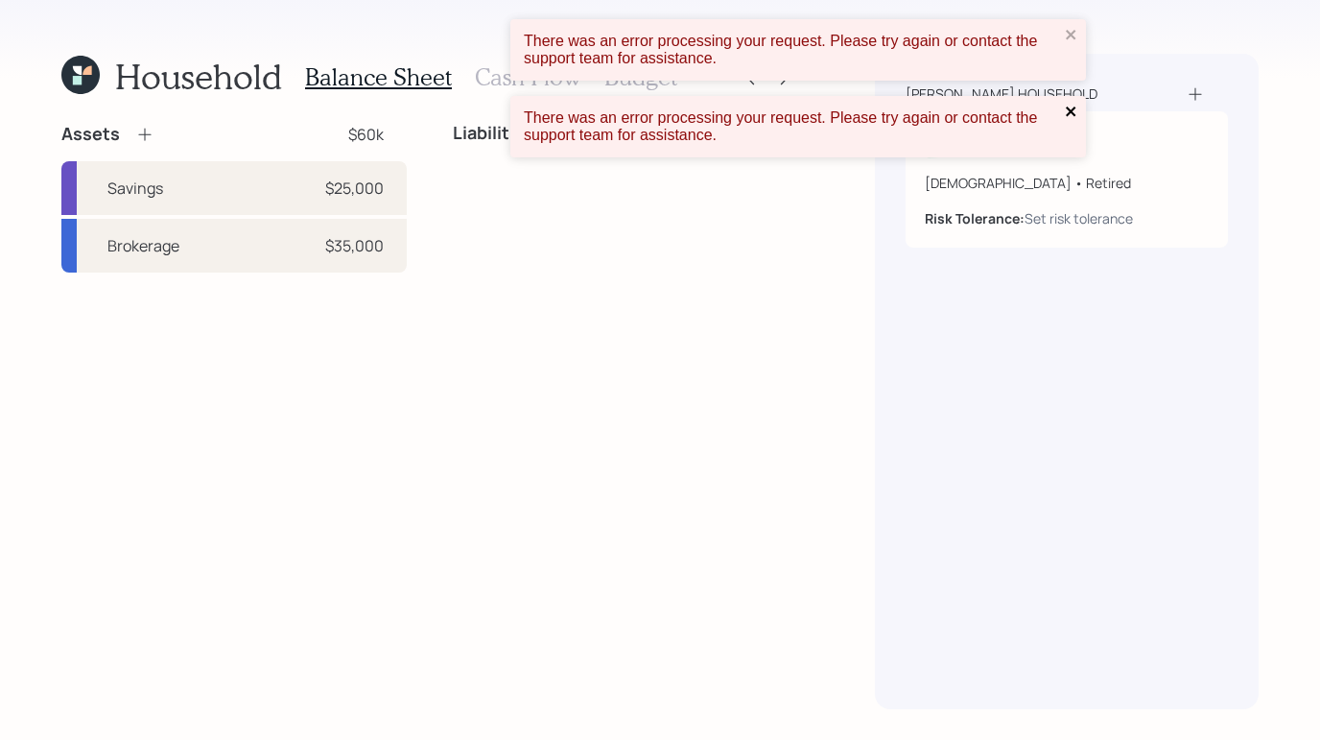
click at [1065, 110] on icon "close" at bounding box center [1071, 111] width 13 height 15
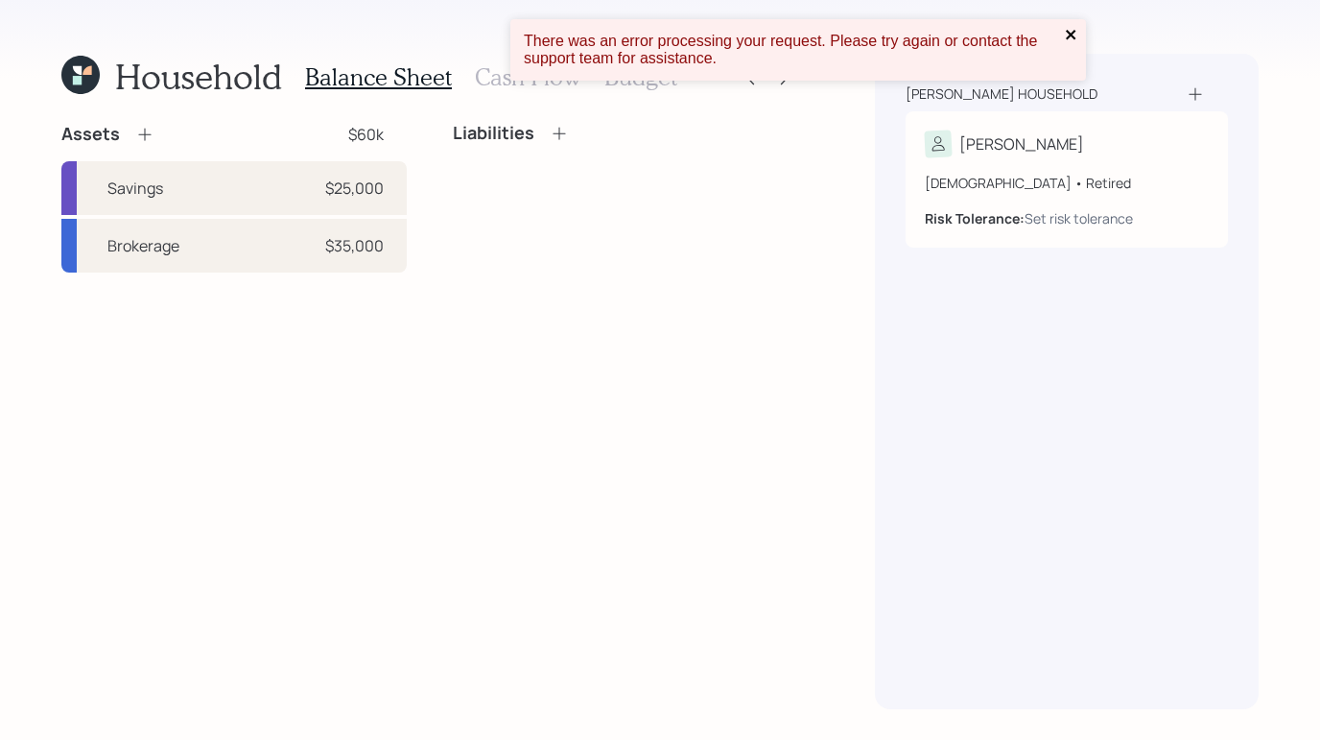
click at [1077, 35] on icon "close" at bounding box center [1071, 34] width 13 height 15
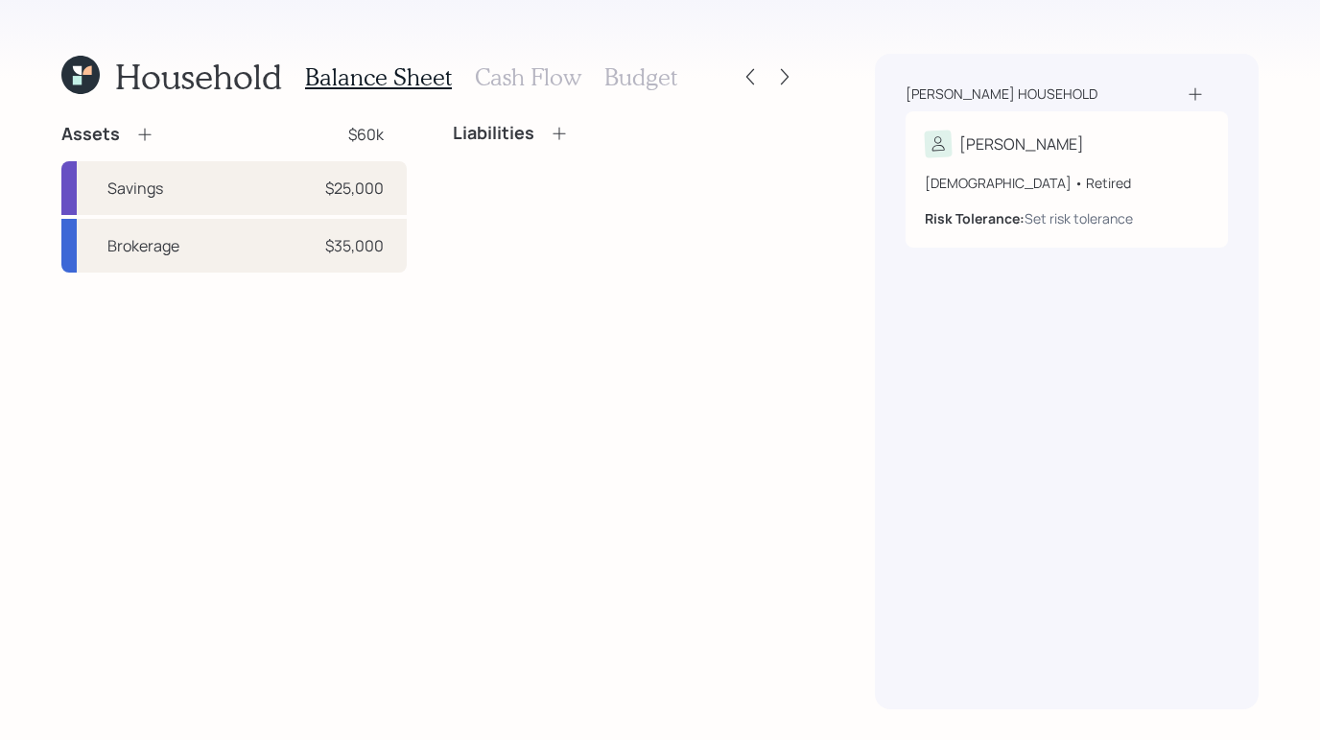
click at [535, 71] on h3 "Cash Flow" at bounding box center [528, 77] width 106 height 28
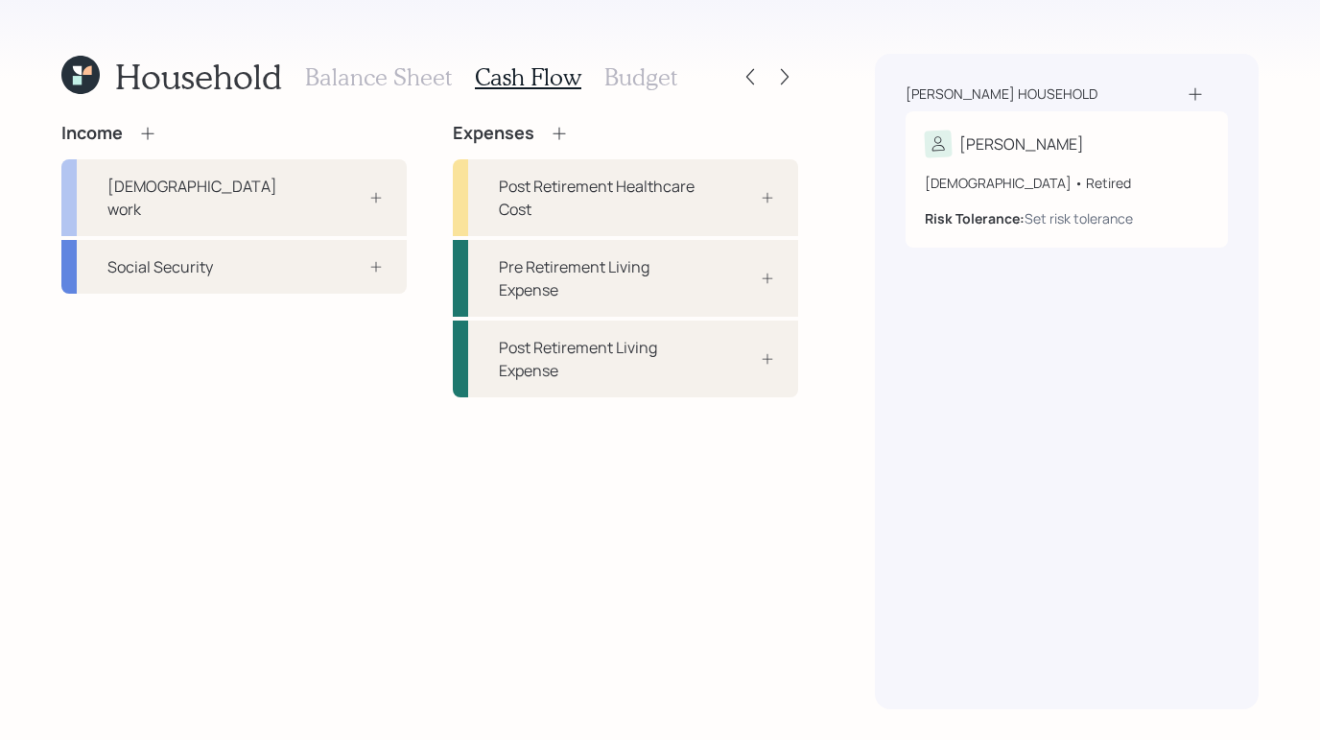
click at [148, 134] on icon at bounding box center [147, 133] width 19 height 19
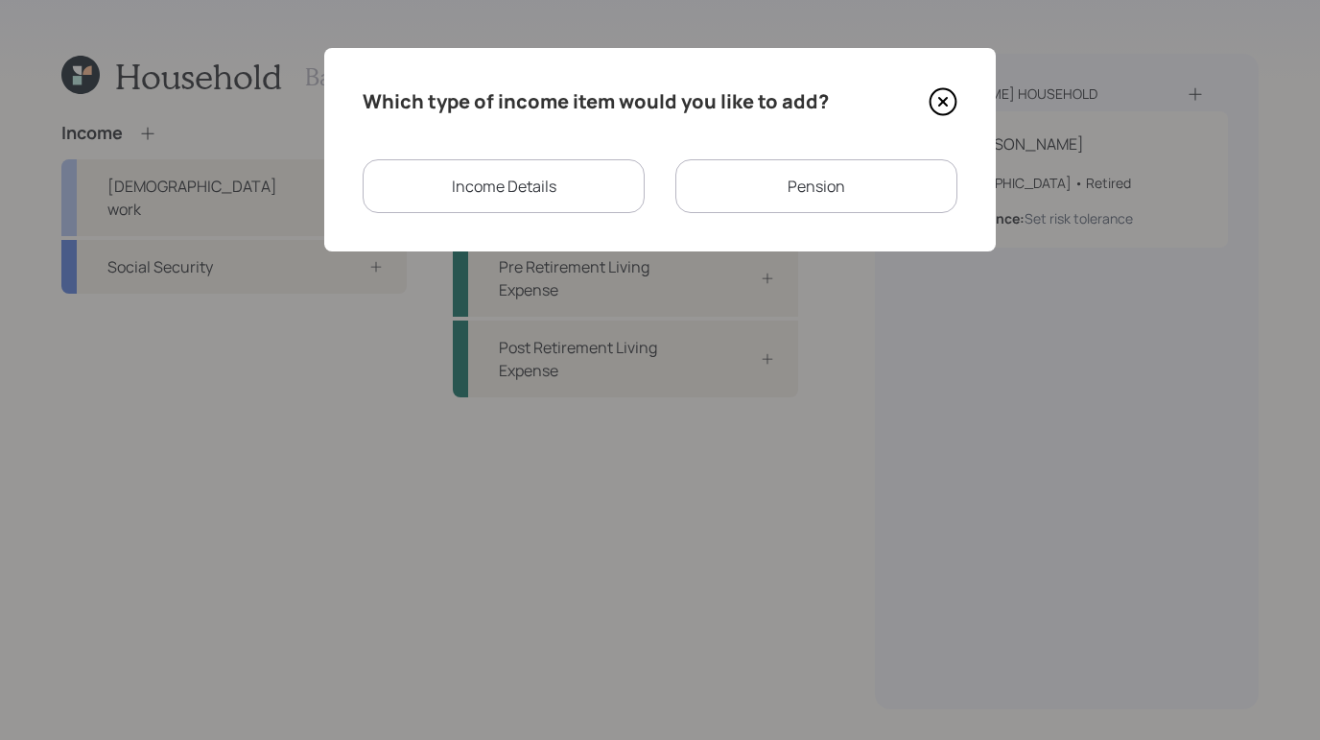
click at [576, 216] on div "Which type of income item would you like to add? Income Details Pension" at bounding box center [659, 149] width 671 height 203
click at [577, 200] on div "Income Details" at bounding box center [504, 186] width 282 height 54
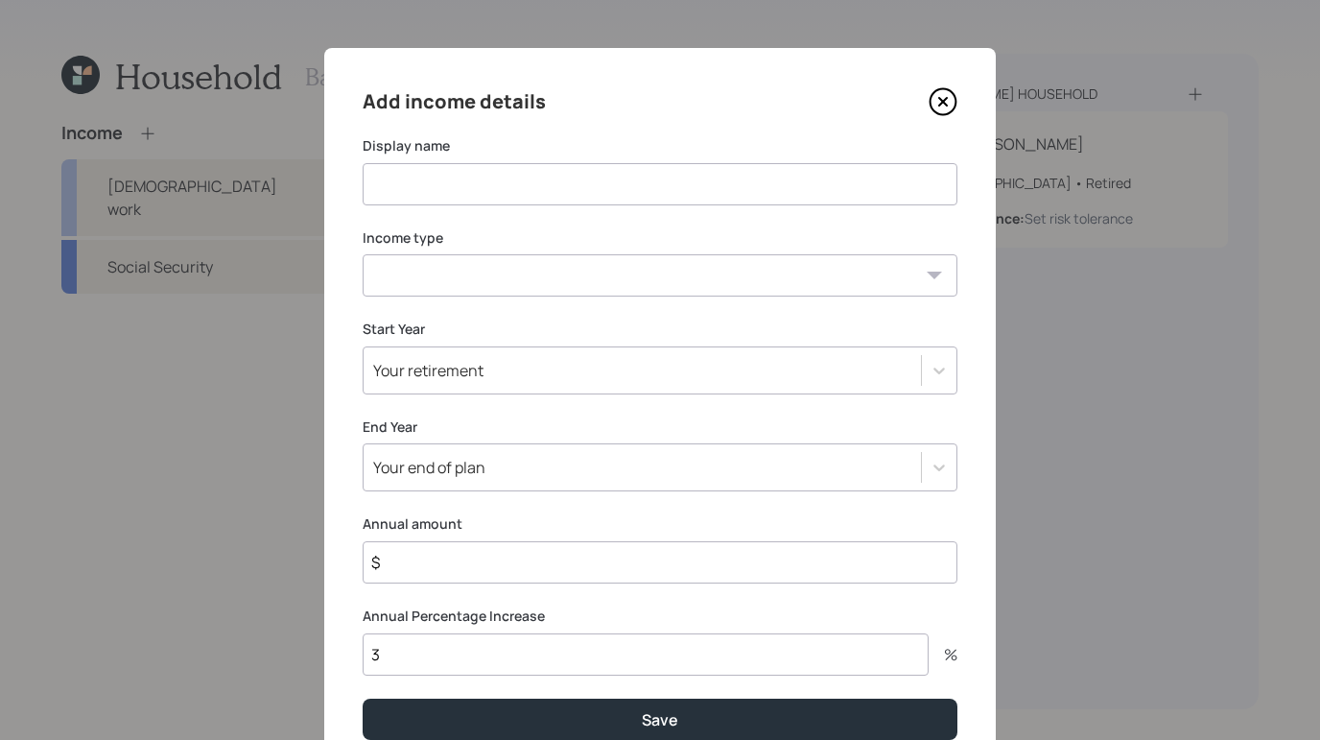
click at [594, 186] on input at bounding box center [660, 184] width 595 height 42
type input "Pension"
click at [795, 284] on select "[DEMOGRAPHIC_DATA] work [DEMOGRAPHIC_DATA] work Self employment Other" at bounding box center [660, 275] width 595 height 42
click at [945, 106] on icon at bounding box center [942, 101] width 29 height 29
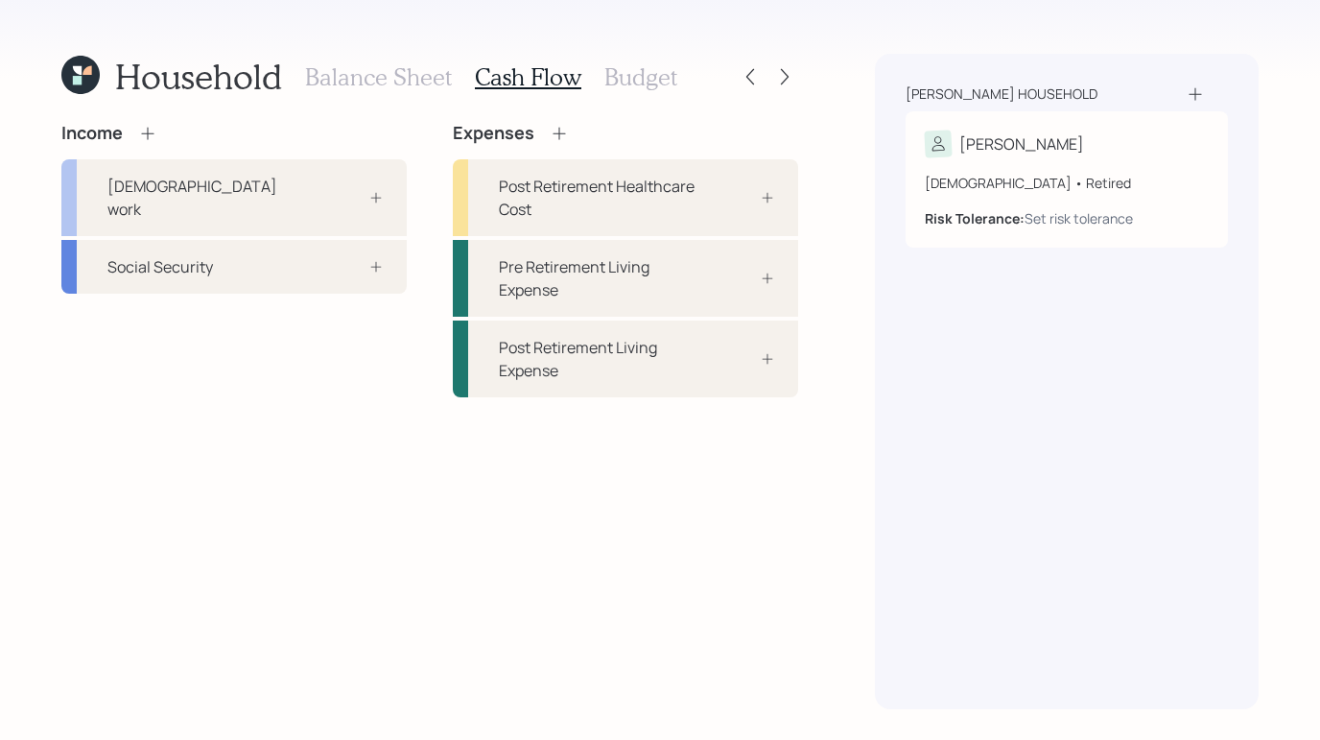
click at [149, 143] on div "Income" at bounding box center [109, 133] width 96 height 21
click at [152, 136] on icon at bounding box center [147, 133] width 19 height 19
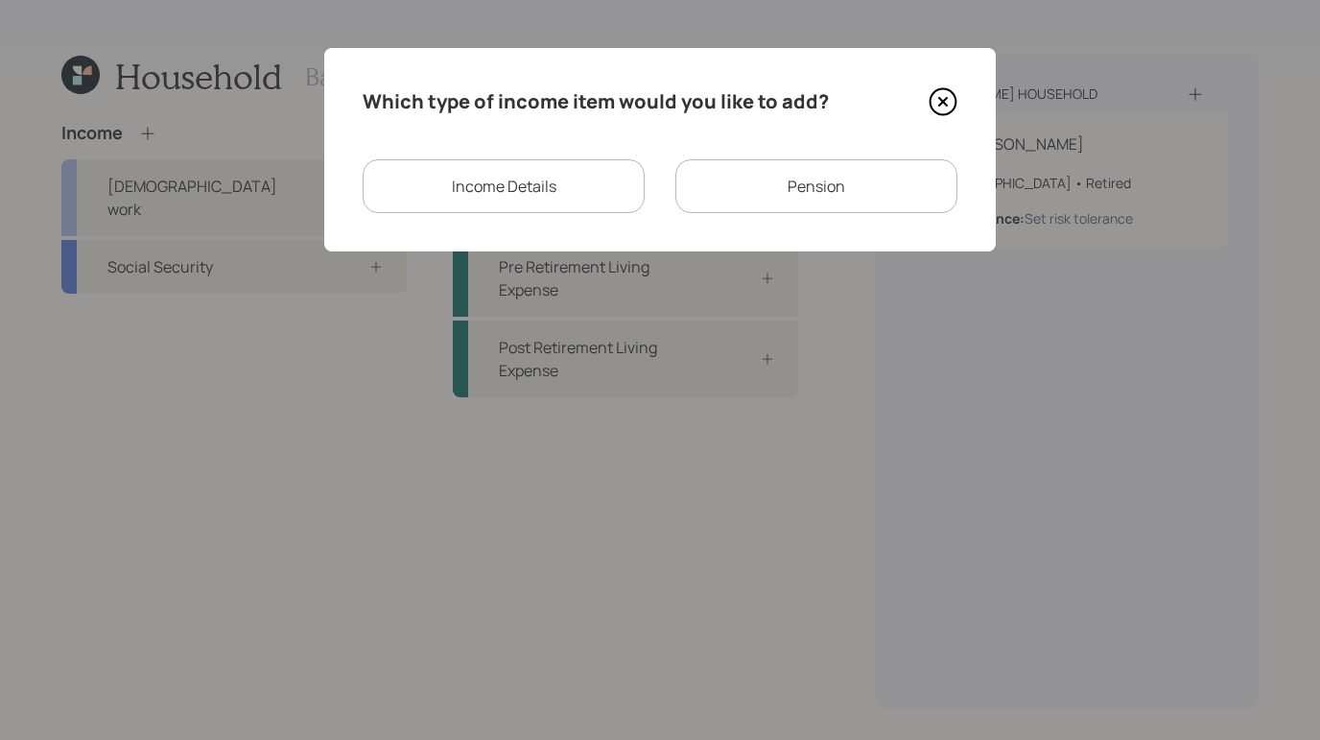
click at [812, 195] on div "Pension" at bounding box center [816, 186] width 282 height 54
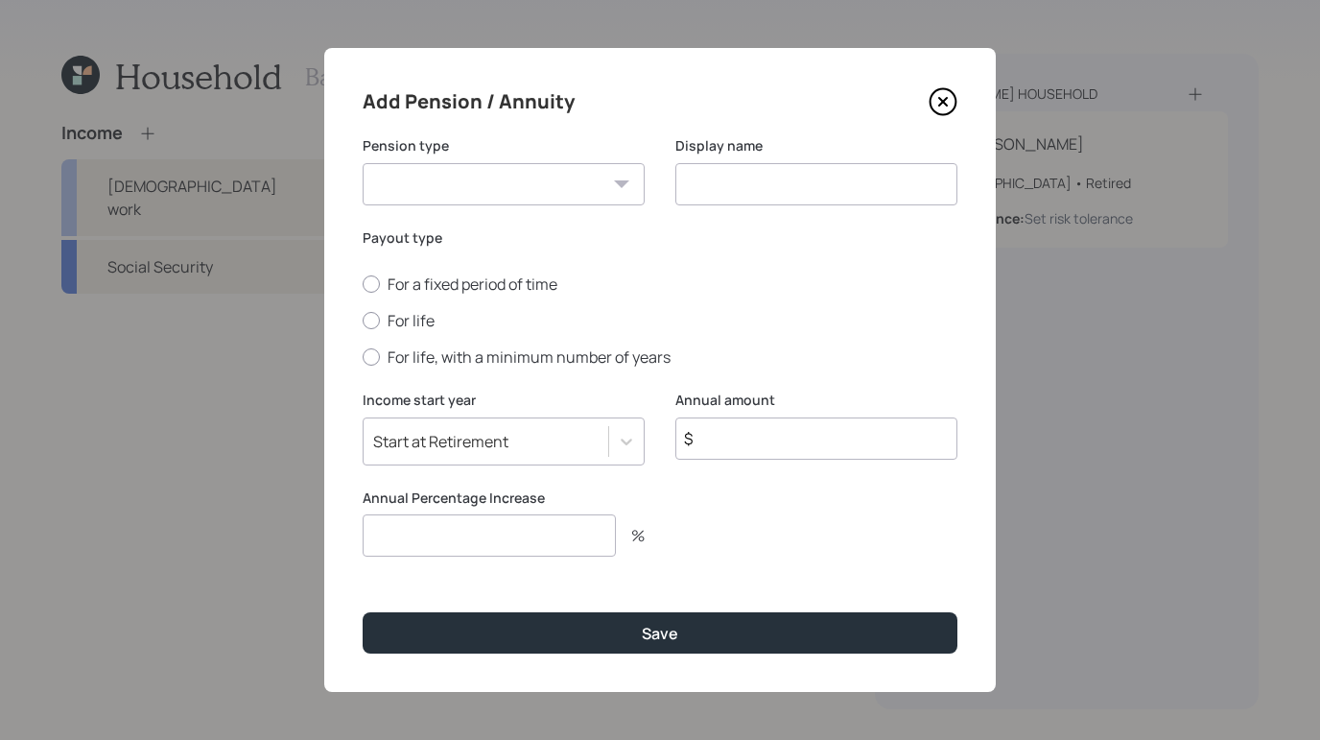
click at [588, 189] on select "Pension Annuity" at bounding box center [504, 184] width 282 height 42
select select "pension"
click at [363, 163] on select "Pension Annuity" at bounding box center [504, 184] width 282 height 42
click at [726, 168] on input at bounding box center [816, 184] width 282 height 42
type input "Pension"
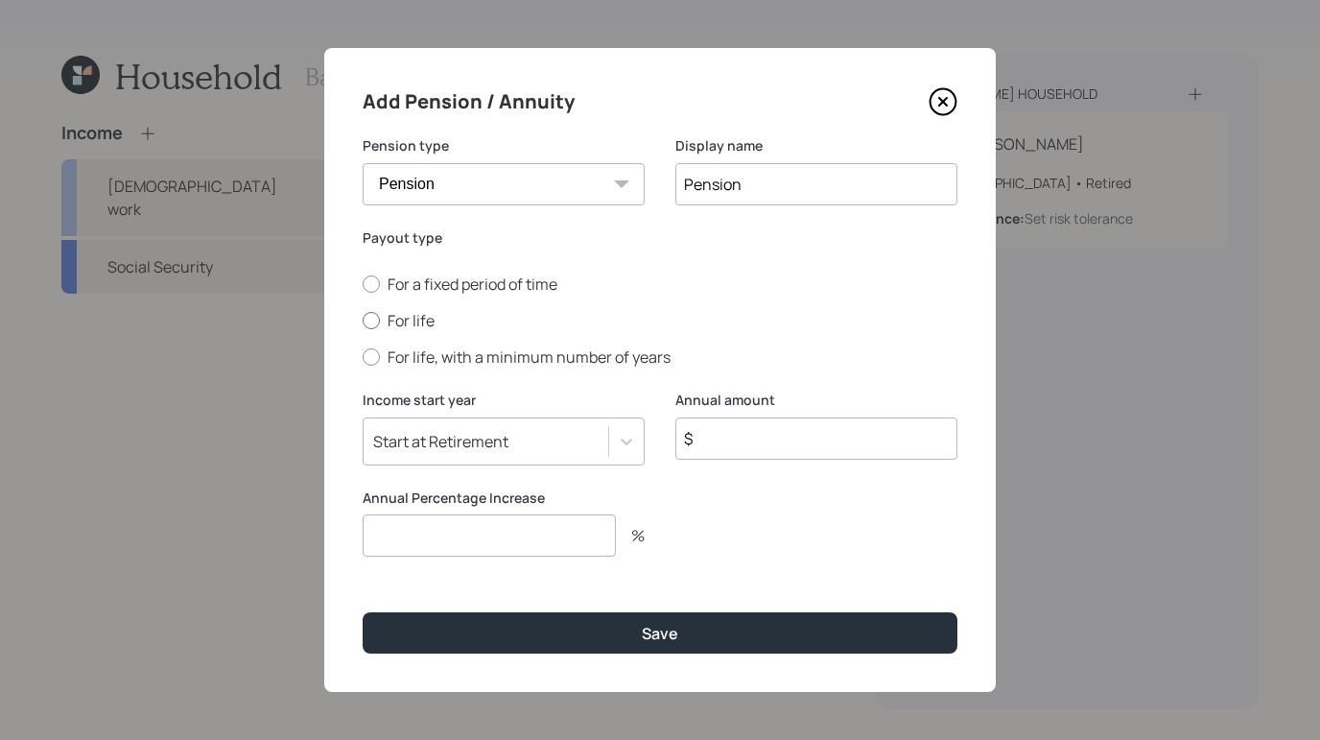
click at [375, 321] on div at bounding box center [371, 320] width 17 height 17
click at [363, 321] on input "For life" at bounding box center [362, 320] width 1 height 1
radio input "true"
click at [932, 452] on input "$" at bounding box center [816, 438] width 282 height 42
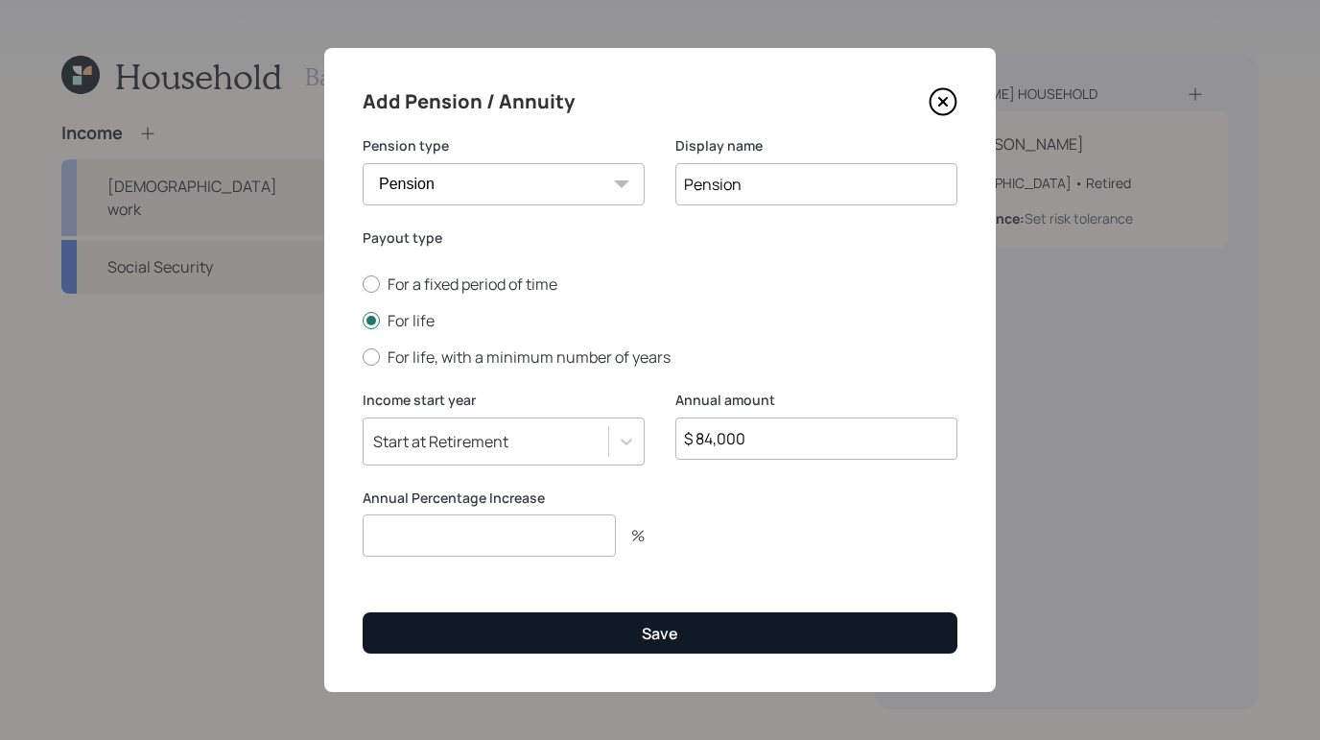
type input "$ 84,000"
click at [702, 632] on button "Save" at bounding box center [660, 632] width 595 height 41
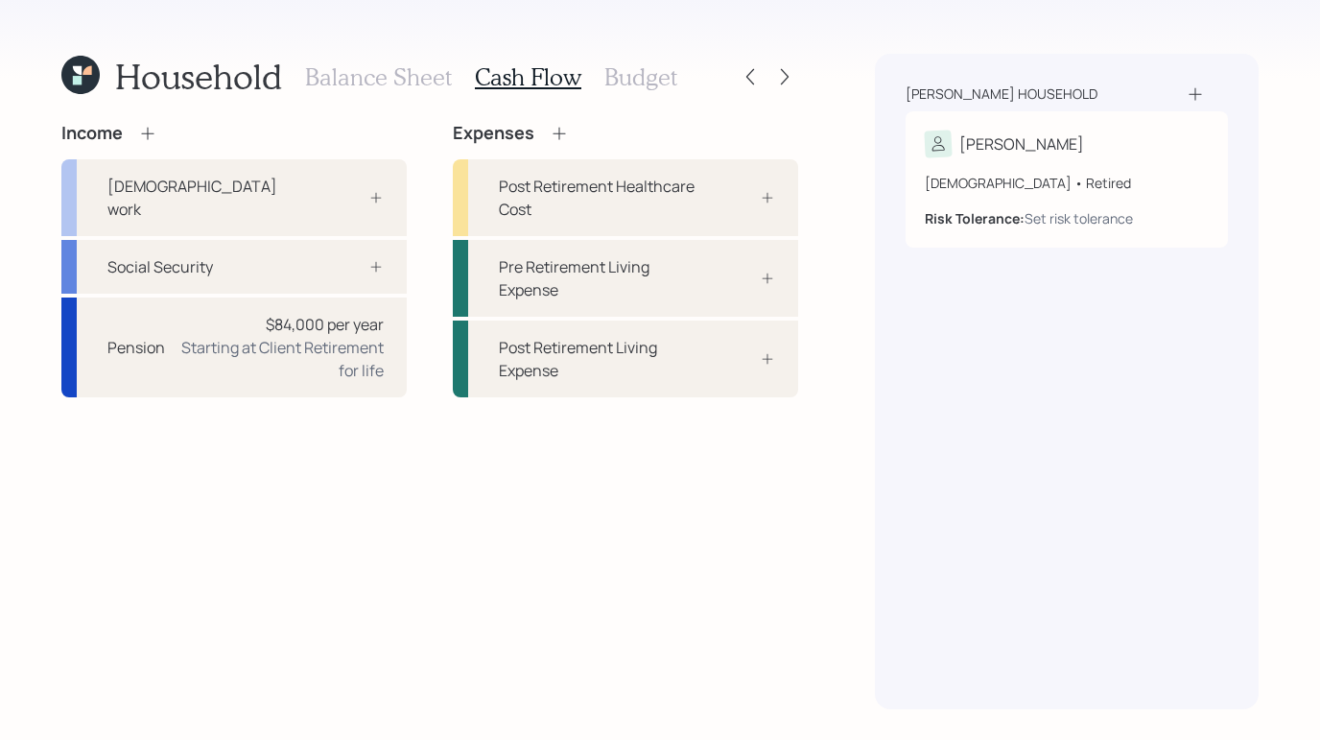
click at [367, 61] on div "Balance Sheet Cash Flow Budget" at bounding box center [491, 77] width 372 height 46
click at [367, 70] on h3 "Balance Sheet" at bounding box center [378, 77] width 147 height 28
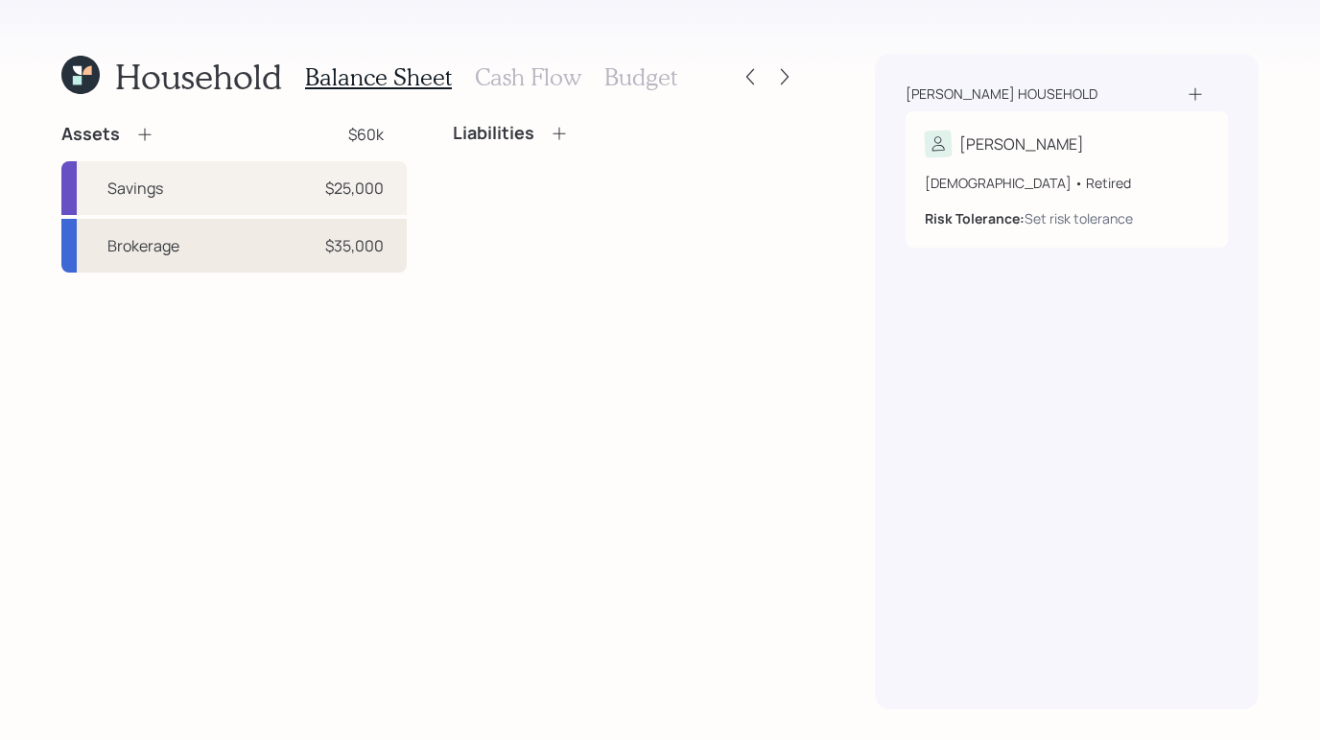
click at [244, 228] on div "Brokerage $35,000" at bounding box center [233, 246] width 345 height 54
select select "taxable"
select select "balanced"
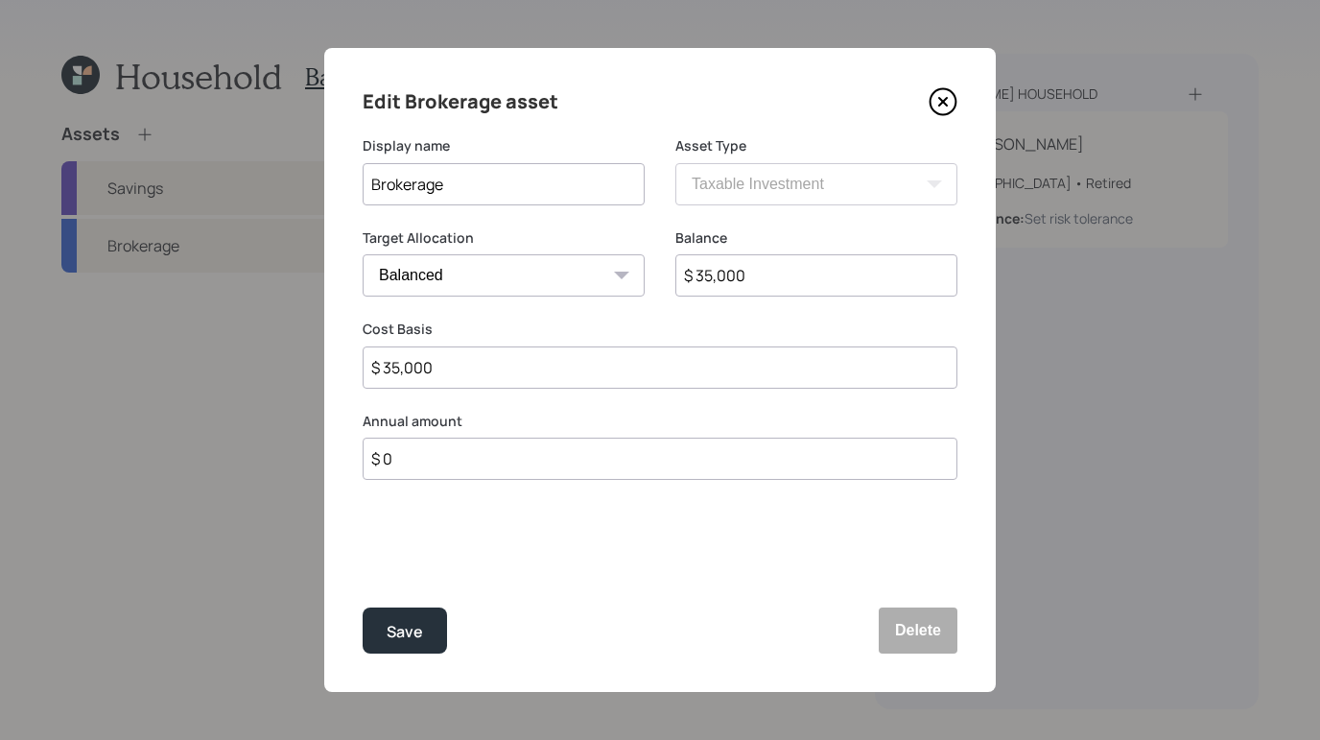
click at [510, 197] on input "Brokerage" at bounding box center [504, 184] width 282 height 42
type input "Brokerage -Vanguard"
click at [420, 626] on div "Save" at bounding box center [405, 632] width 36 height 26
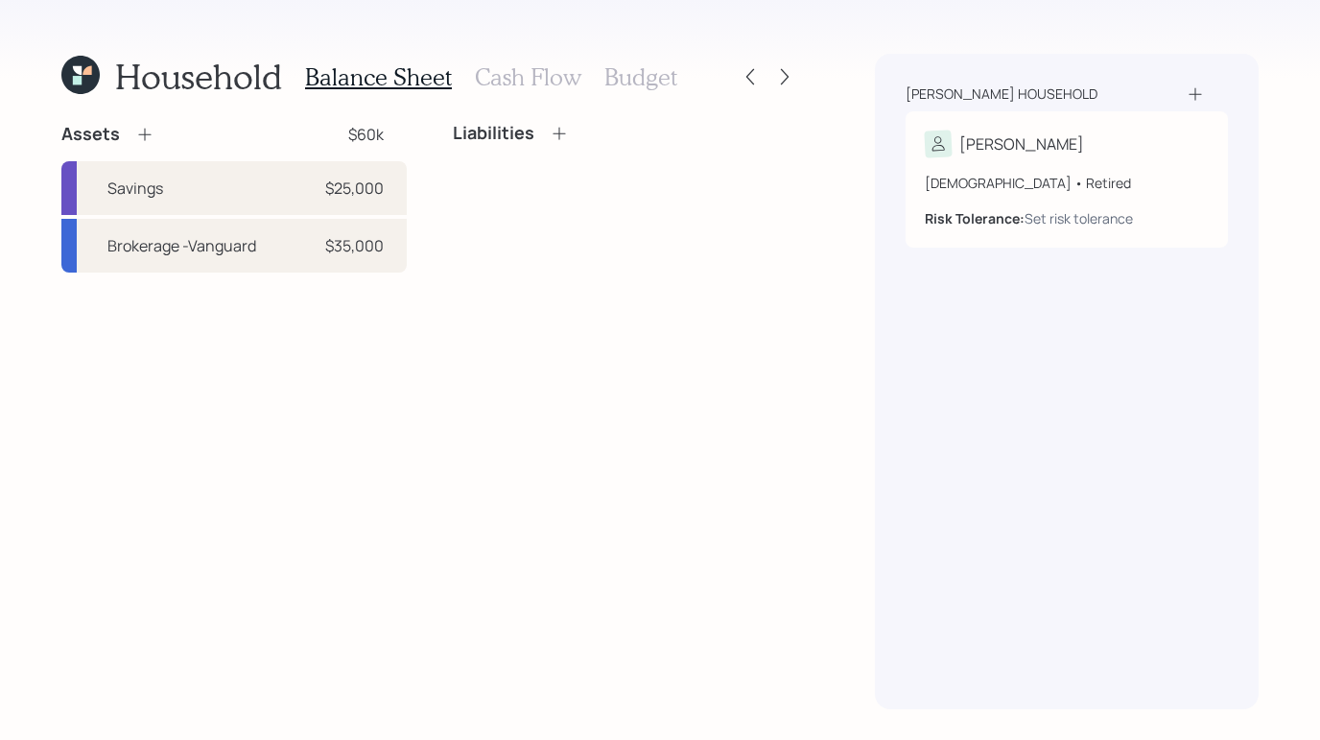
click at [148, 132] on icon at bounding box center [144, 134] width 19 height 19
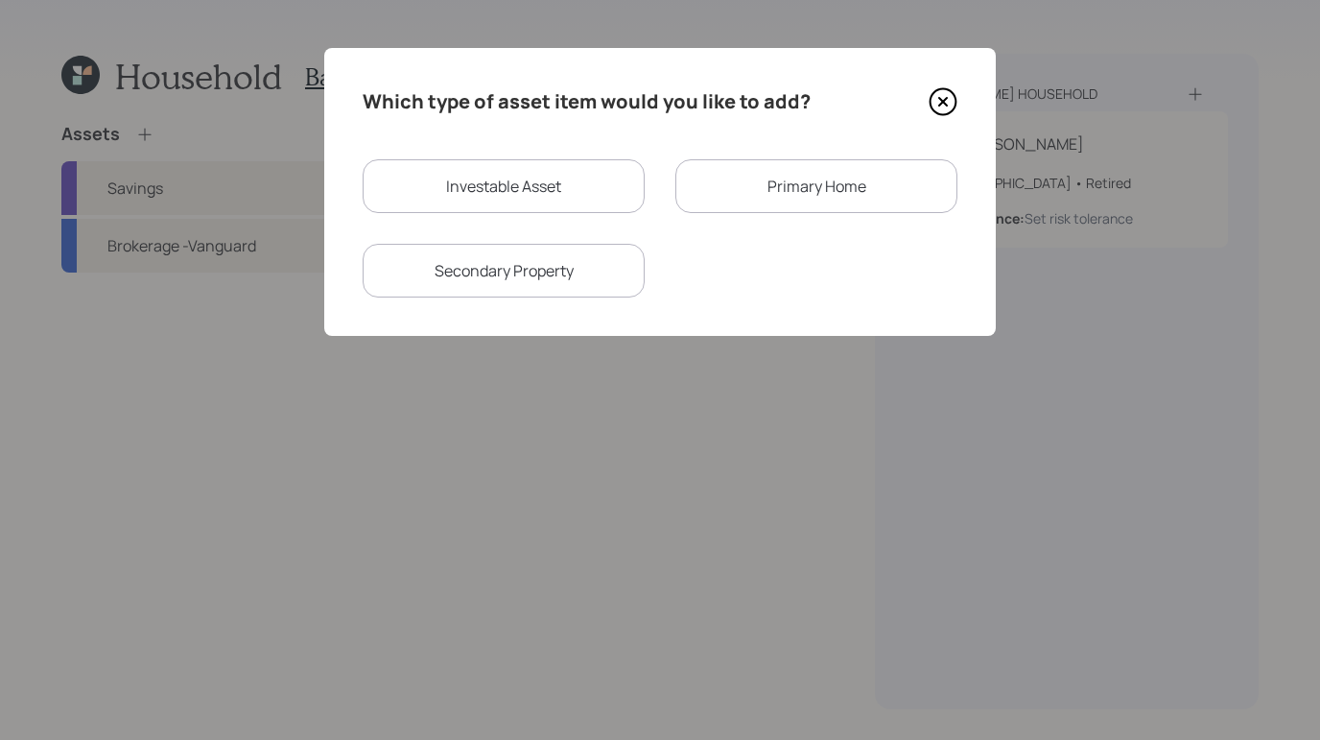
click at [953, 103] on icon at bounding box center [942, 101] width 29 height 29
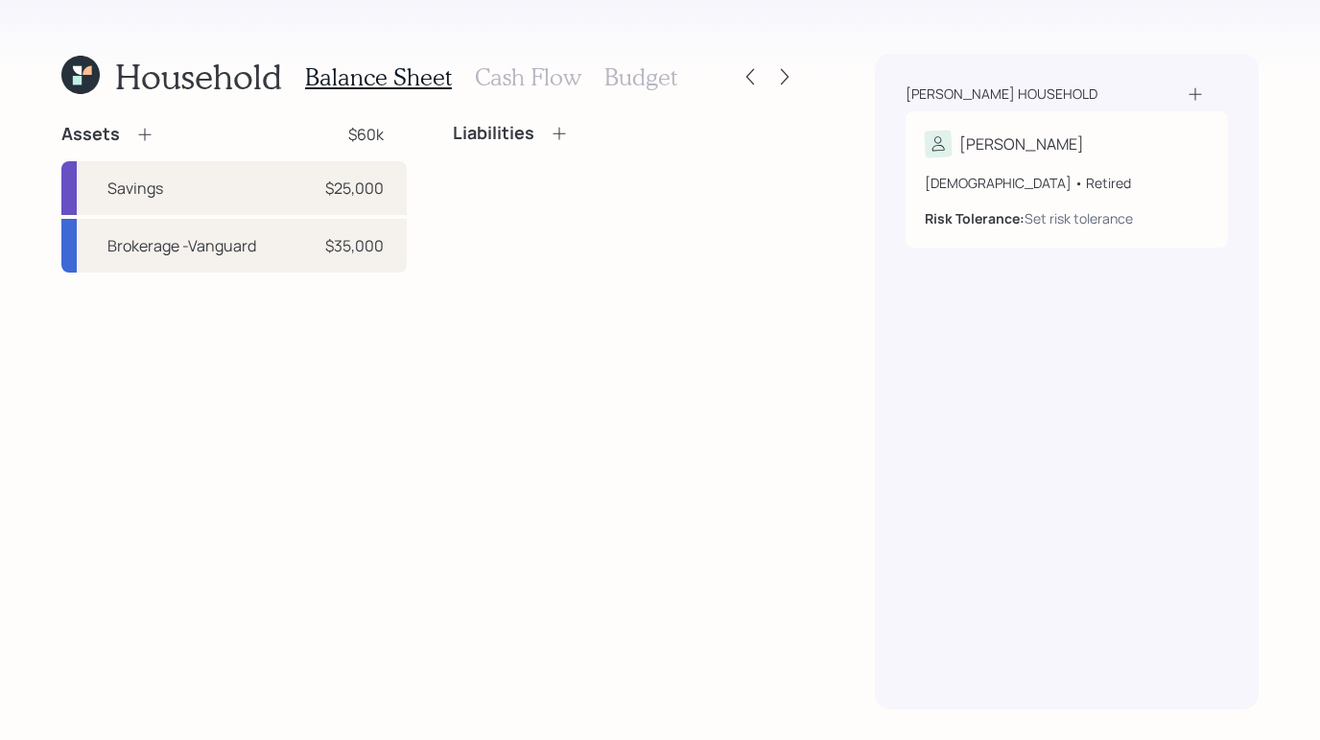
click at [566, 131] on icon at bounding box center [559, 133] width 19 height 19
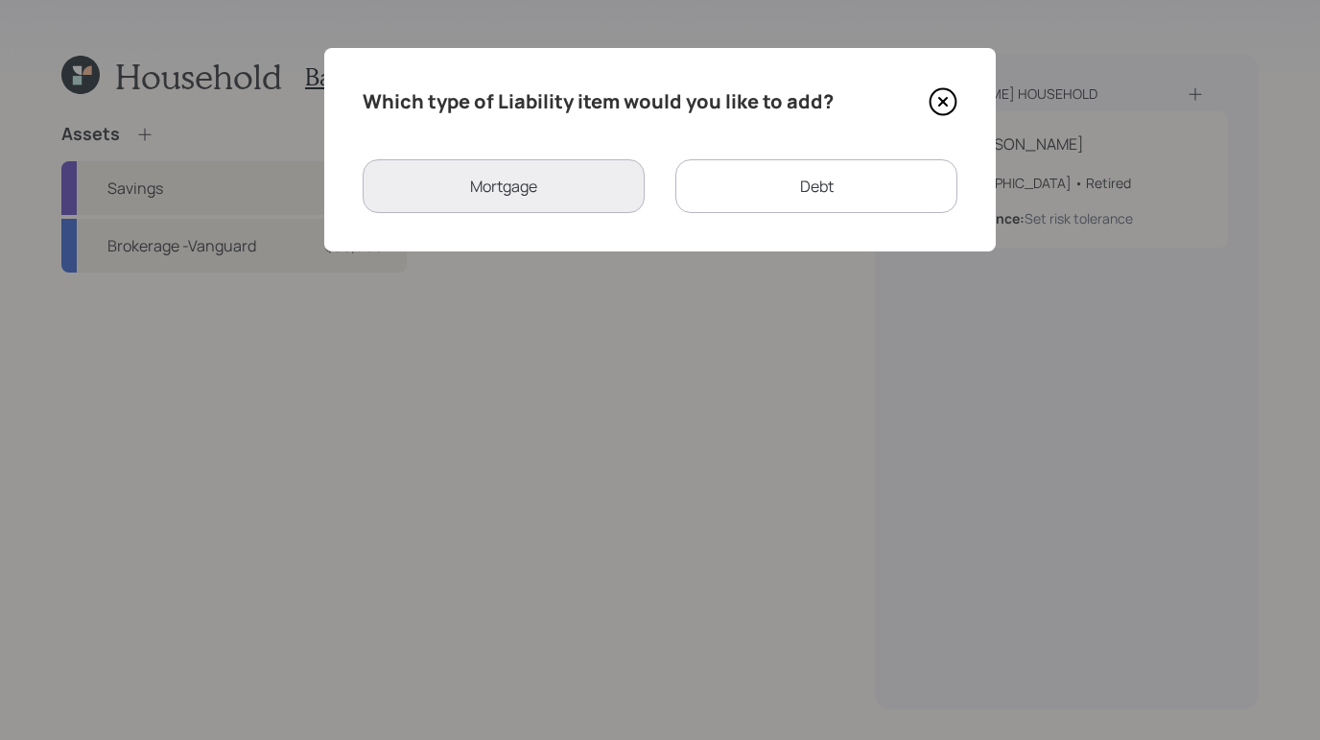
click at [828, 187] on div "Debt" at bounding box center [816, 186] width 282 height 54
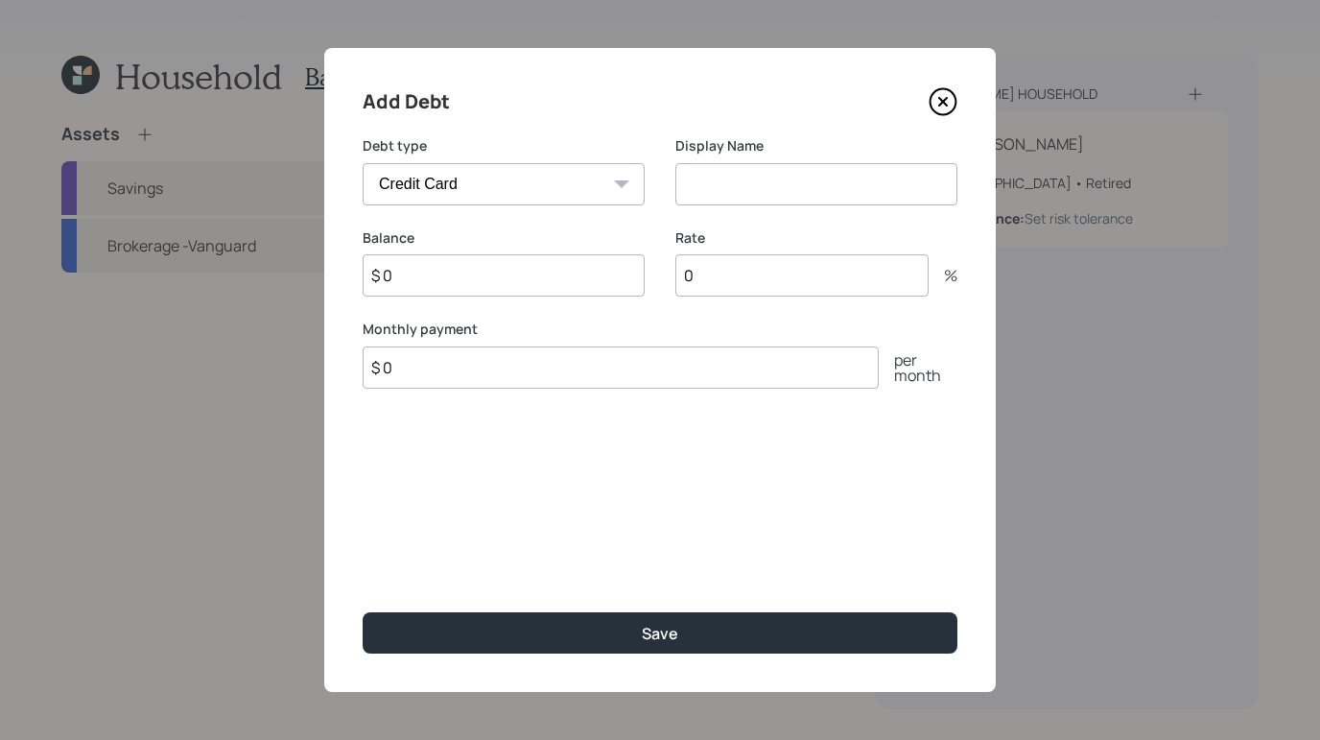
click at [622, 171] on select "Car Credit Card Medical Student Other" at bounding box center [504, 184] width 282 height 42
select select "car"
click at [363, 163] on select "Car Credit Card Medical Student Other" at bounding box center [504, 184] width 282 height 42
click at [756, 200] on input at bounding box center [816, 184] width 282 height 42
type input "Car Payment"
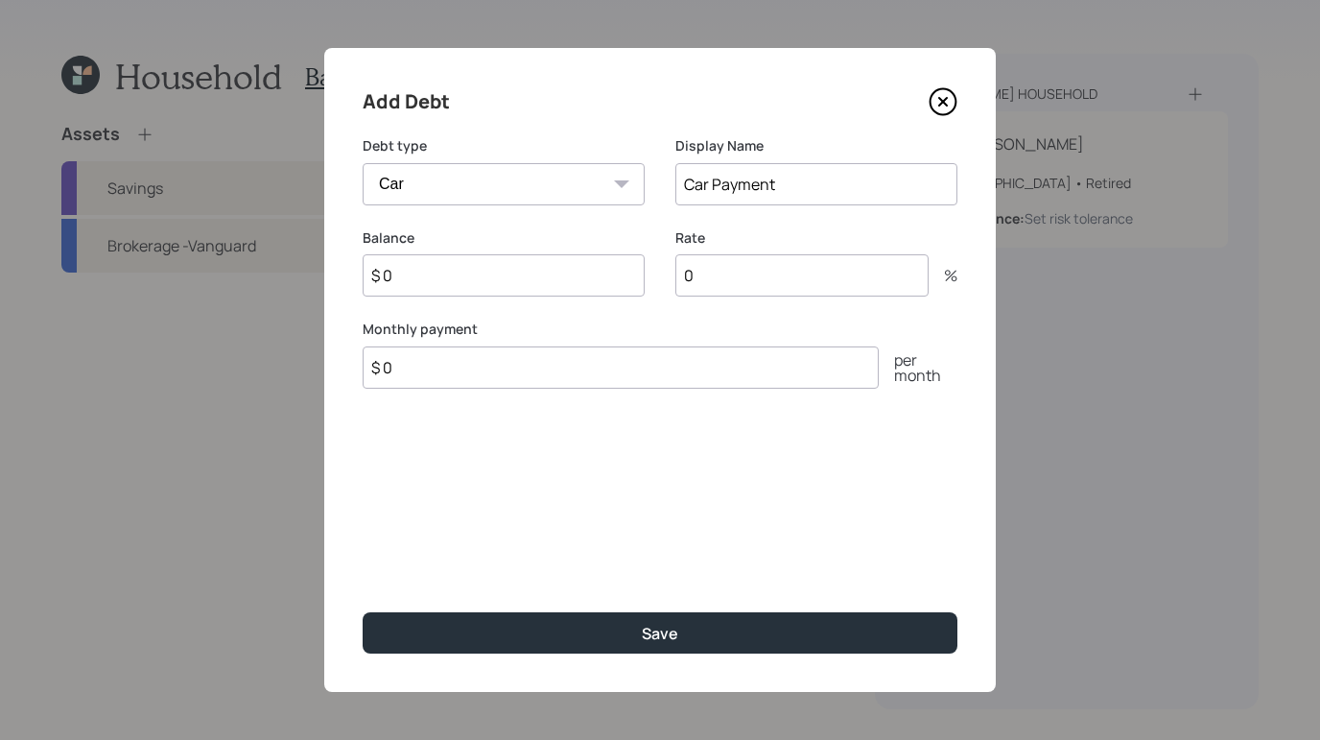
drag, startPoint x: 562, startPoint y: 364, endPoint x: 577, endPoint y: 362, distance: 15.5
click at [562, 364] on input "$ 0" at bounding box center [621, 367] width 516 height 42
type input "$ 800"
click at [486, 269] on input "$ 0" at bounding box center [504, 275] width 282 height 42
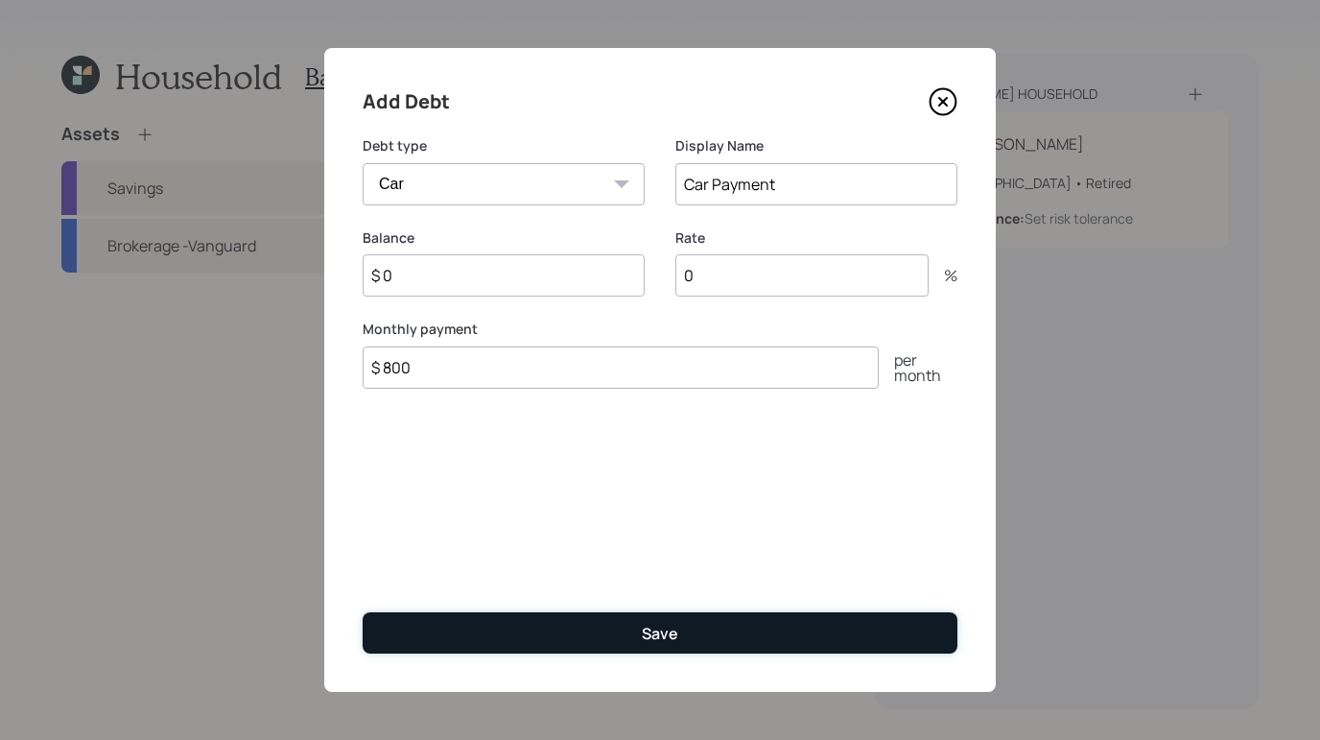
click at [613, 640] on button "Save" at bounding box center [660, 632] width 595 height 41
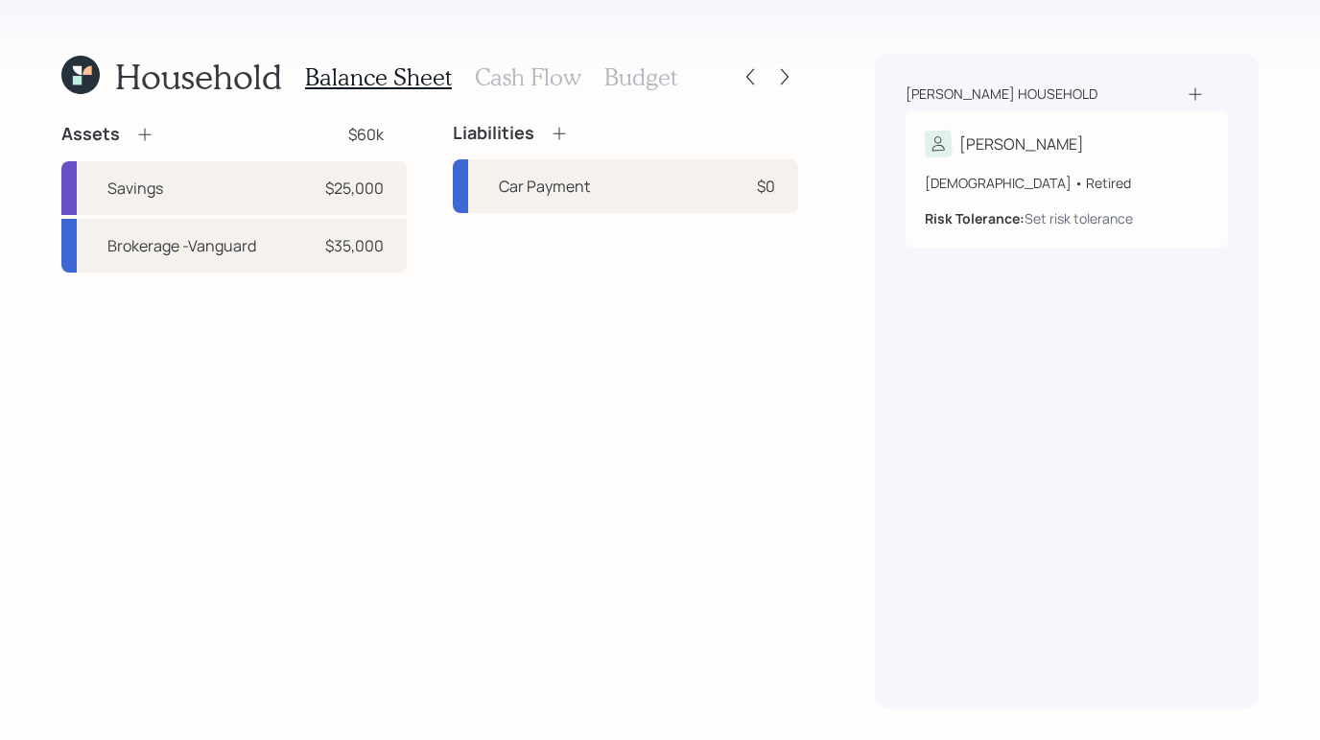
click at [559, 131] on icon at bounding box center [559, 133] width 19 height 19
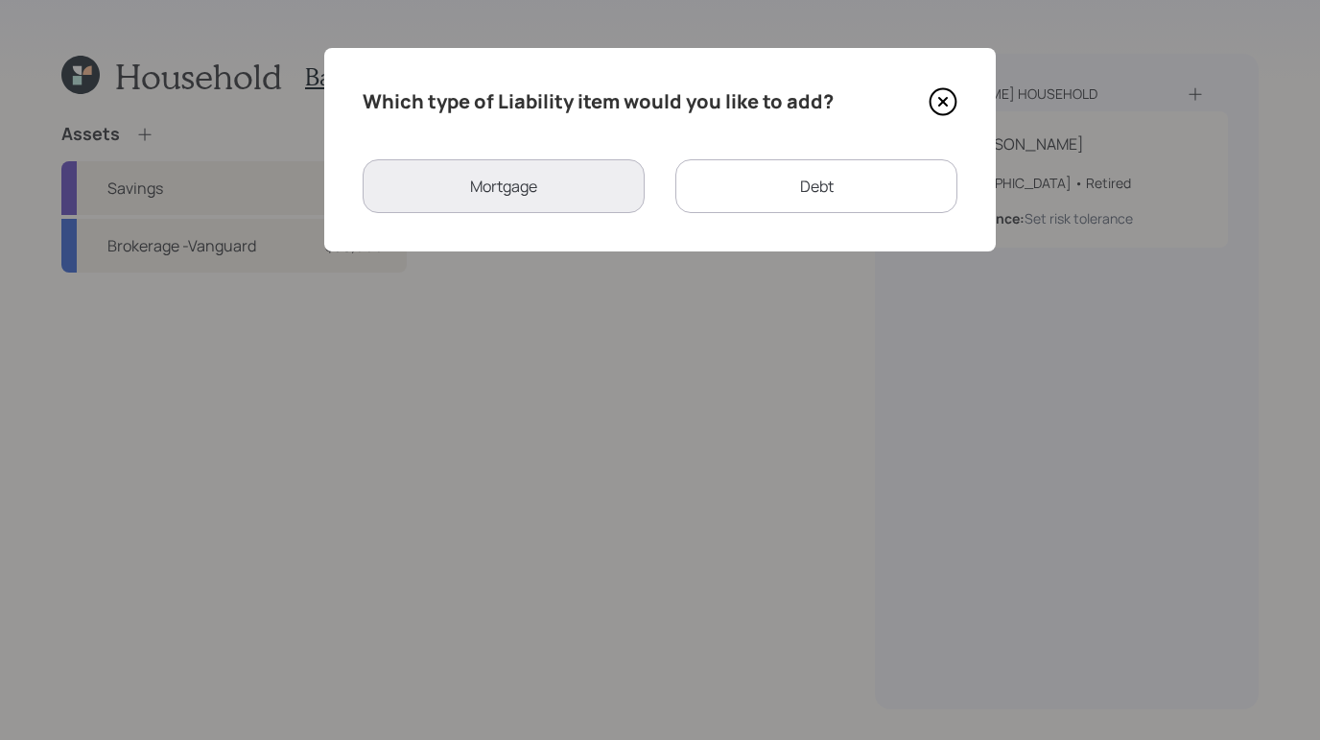
click at [523, 184] on div "Mortgage" at bounding box center [504, 186] width 282 height 54
click at [954, 106] on icon at bounding box center [943, 102] width 26 height 26
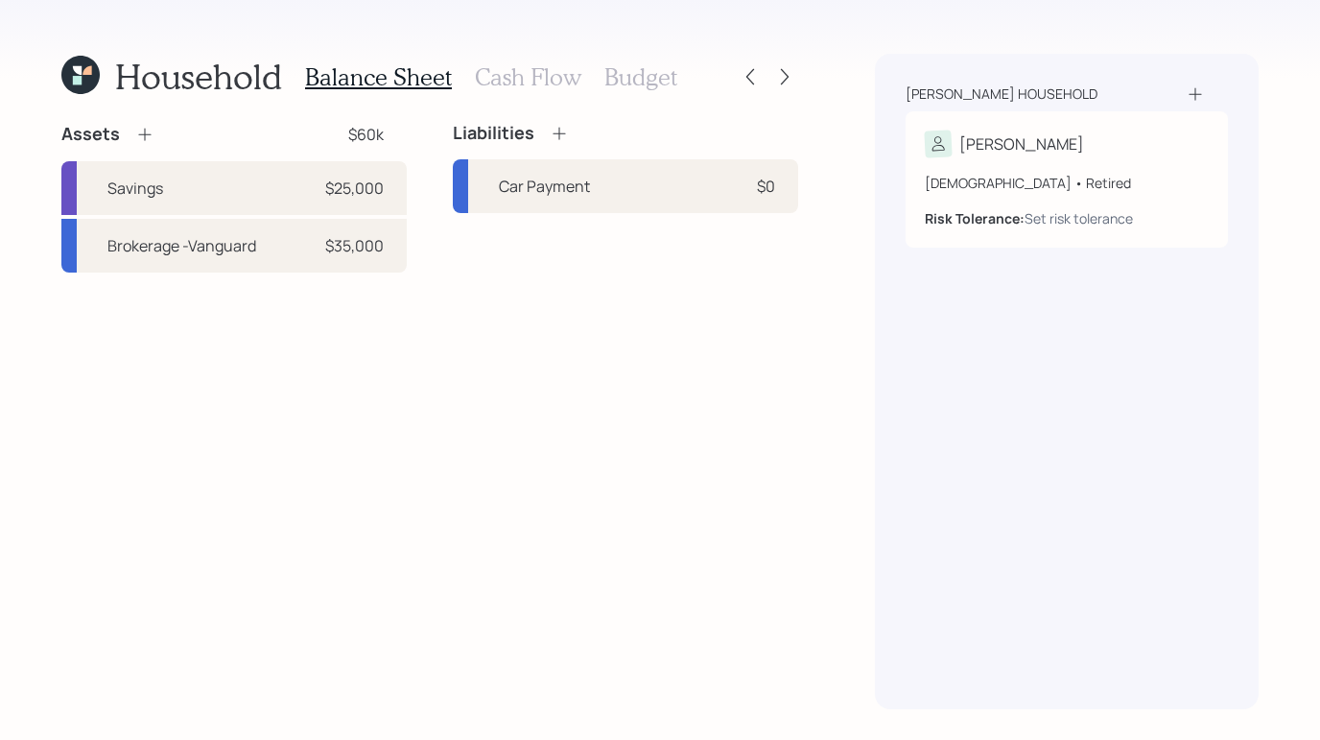
click at [136, 126] on icon at bounding box center [144, 134] width 19 height 19
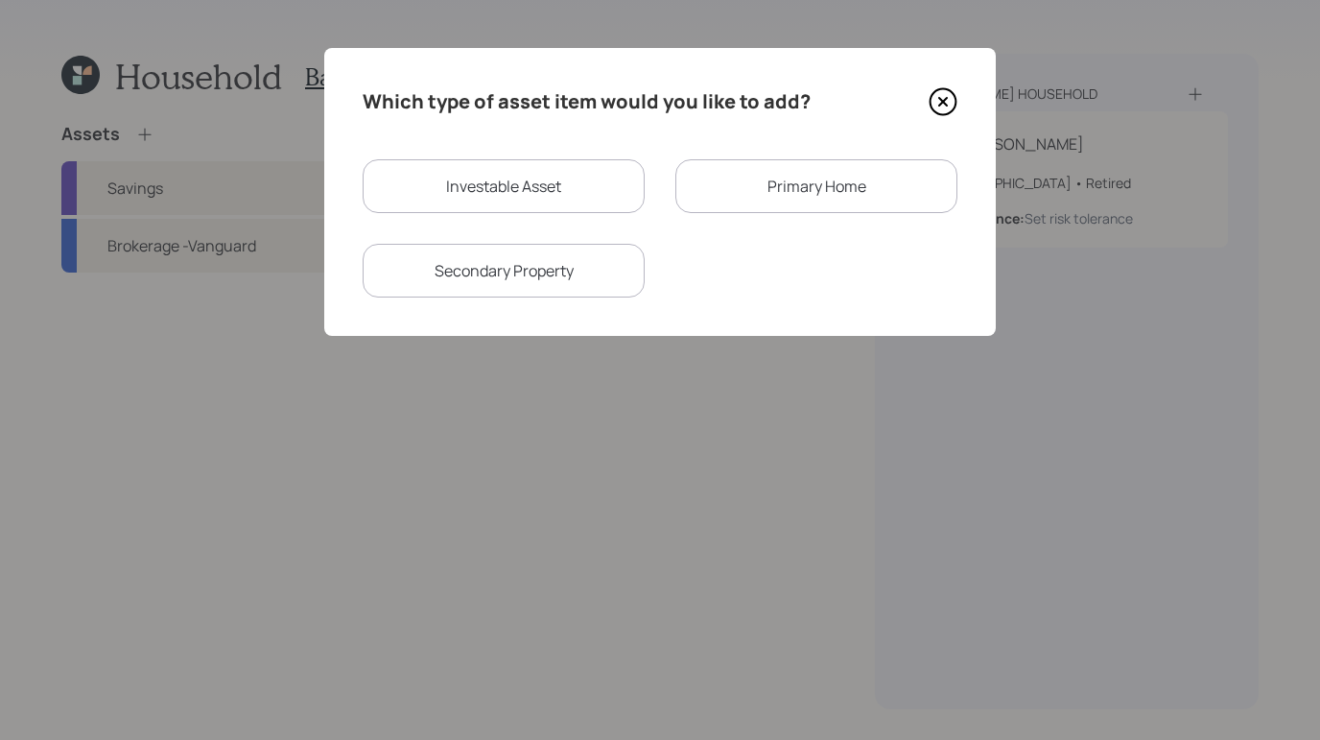
click at [807, 196] on div "Primary Home" at bounding box center [816, 186] width 282 height 54
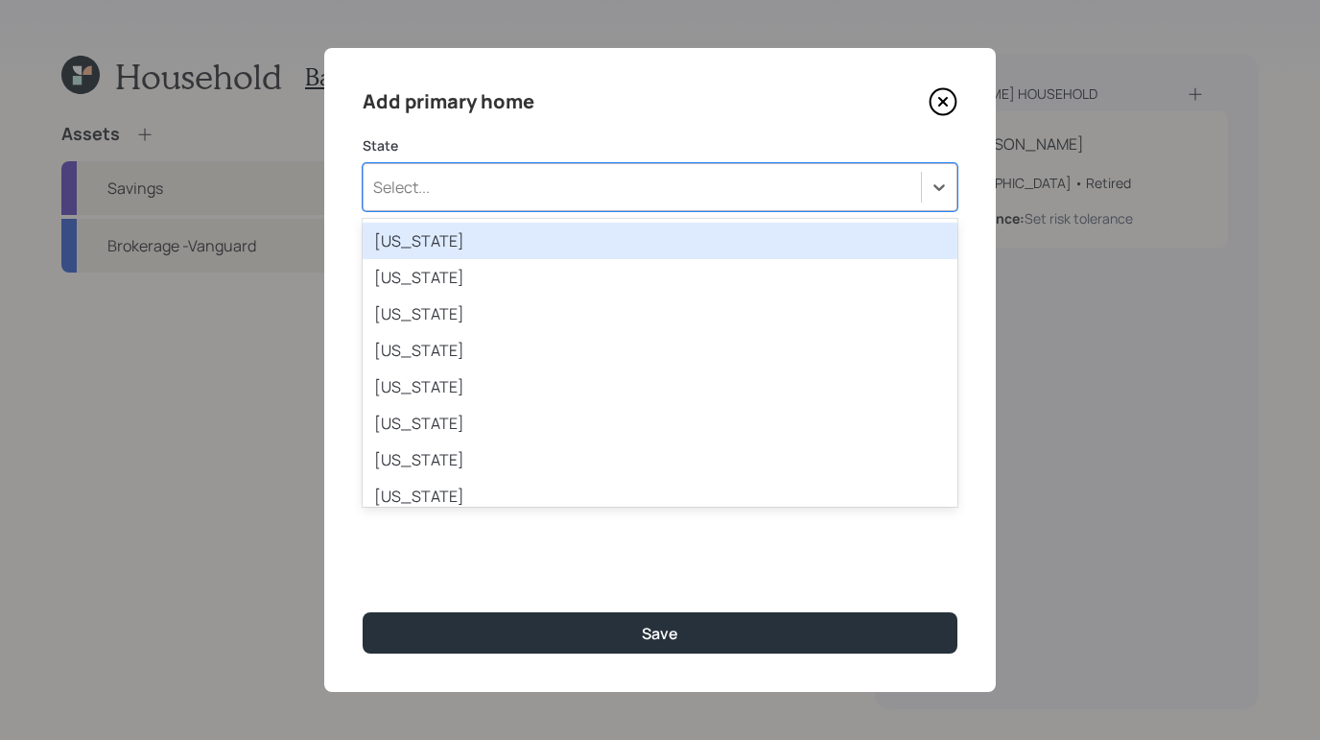
click at [819, 187] on div "Select..." at bounding box center [642, 187] width 557 height 33
type input "ark"
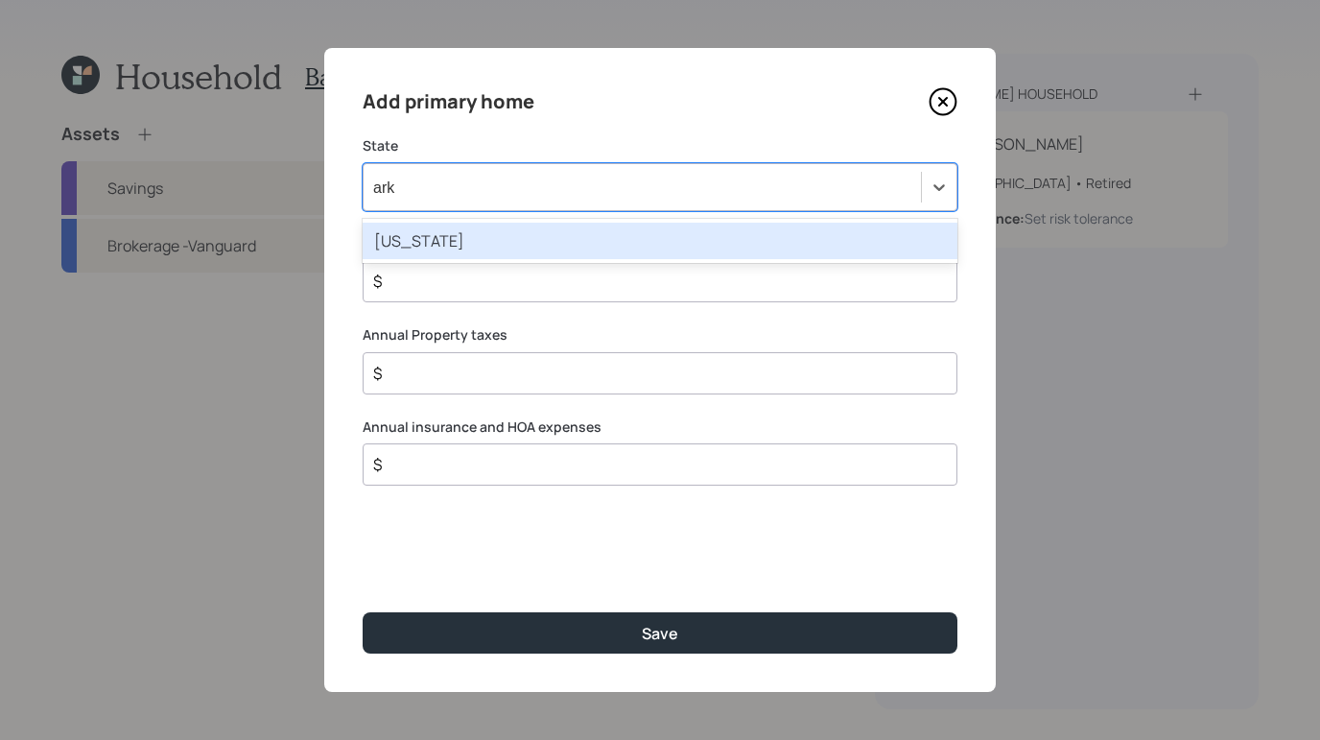
click at [783, 253] on div "[US_STATE]" at bounding box center [660, 241] width 595 height 36
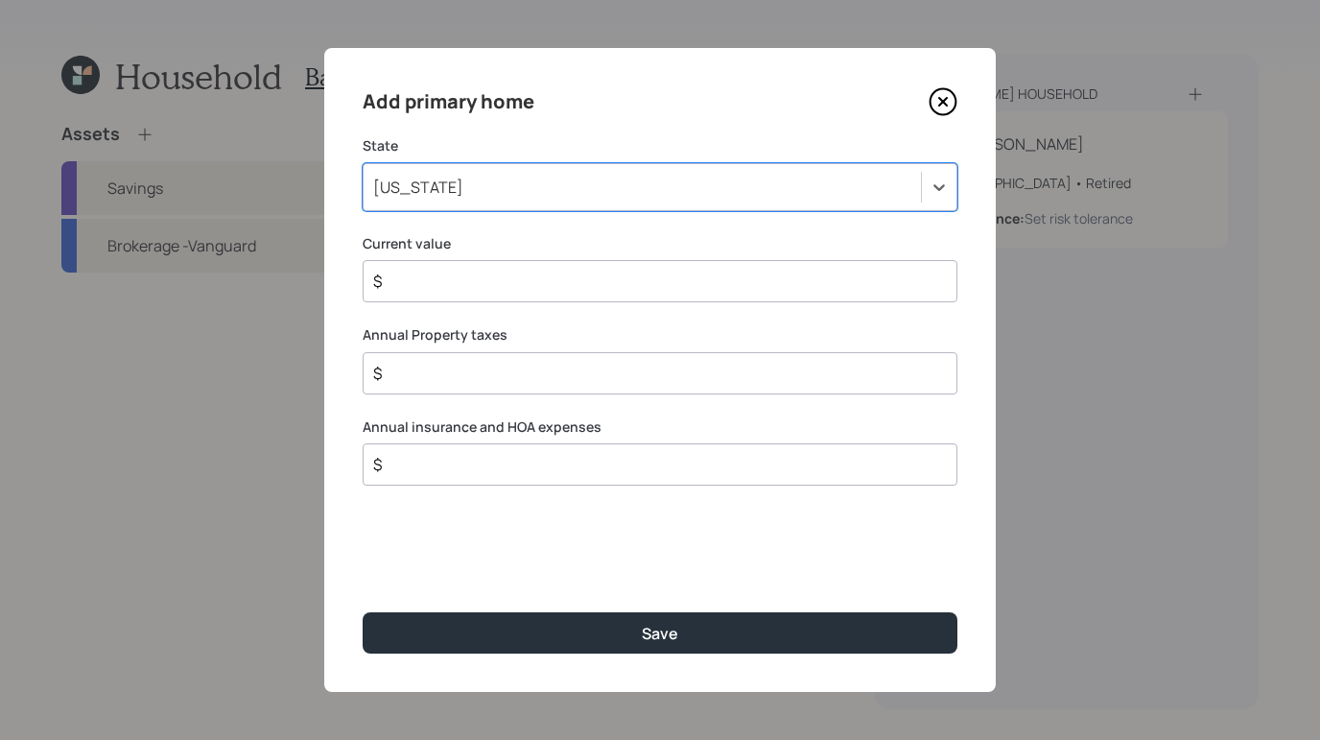
click at [701, 285] on input "$" at bounding box center [652, 281] width 562 height 23
type input "$ 1"
click at [571, 380] on input "$" at bounding box center [652, 373] width 562 height 23
type input "$ 1"
click at [505, 456] on input "$" at bounding box center [652, 464] width 562 height 23
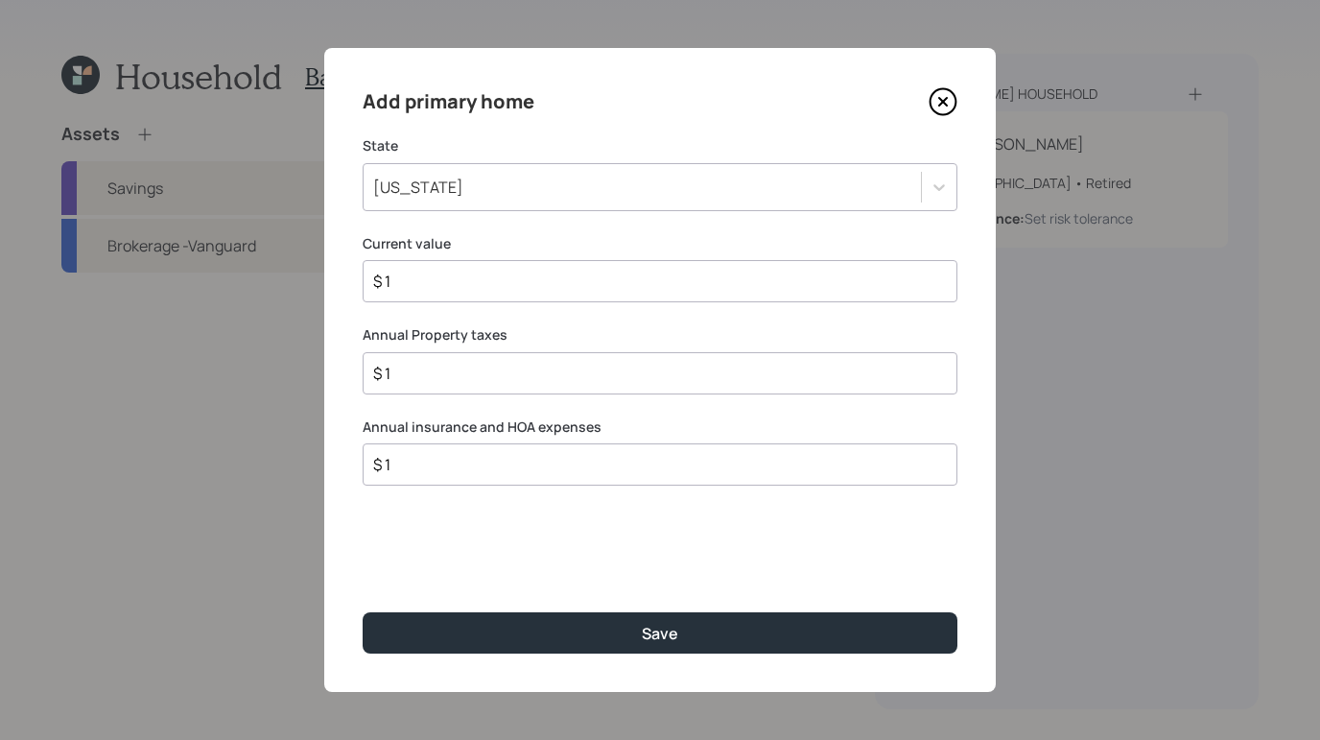
type input "$ 1"
click at [587, 595] on div "Add primary home State [US_STATE] Current value $ 1 Annual Property taxes $ 1 A…" at bounding box center [659, 370] width 671 height 644
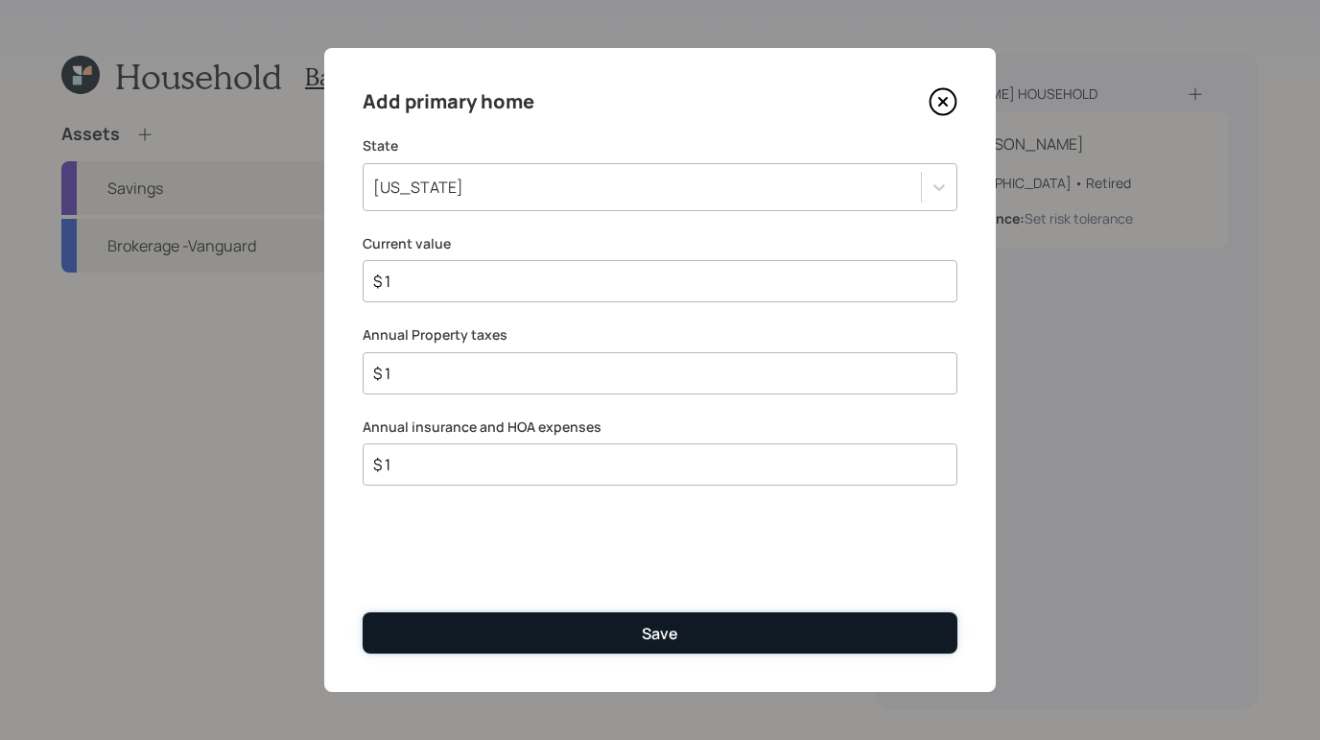
click at [593, 623] on button "Save" at bounding box center [660, 632] width 595 height 41
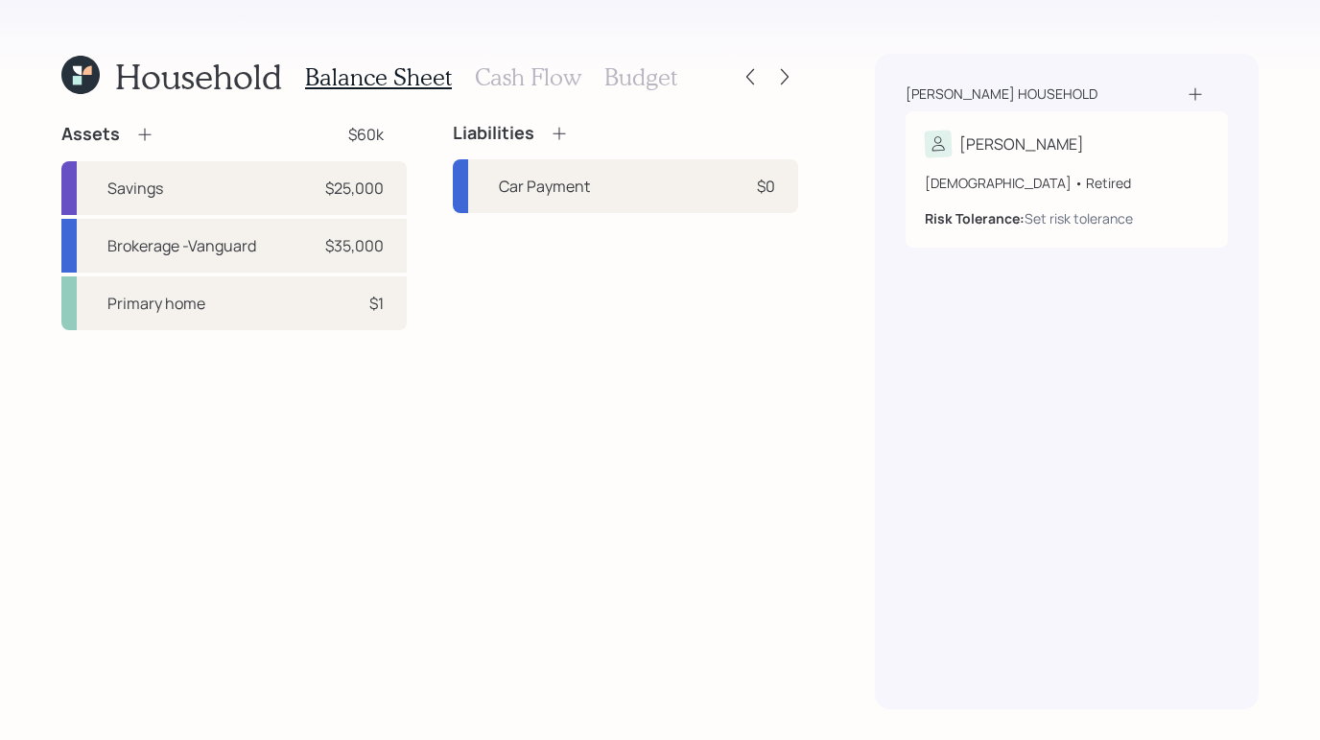
click at [672, 410] on div "Assets $60k Savings $25,000 Brokerage -Vanguard $35,000 Primary home $1 Liabili…" at bounding box center [429, 416] width 737 height 586
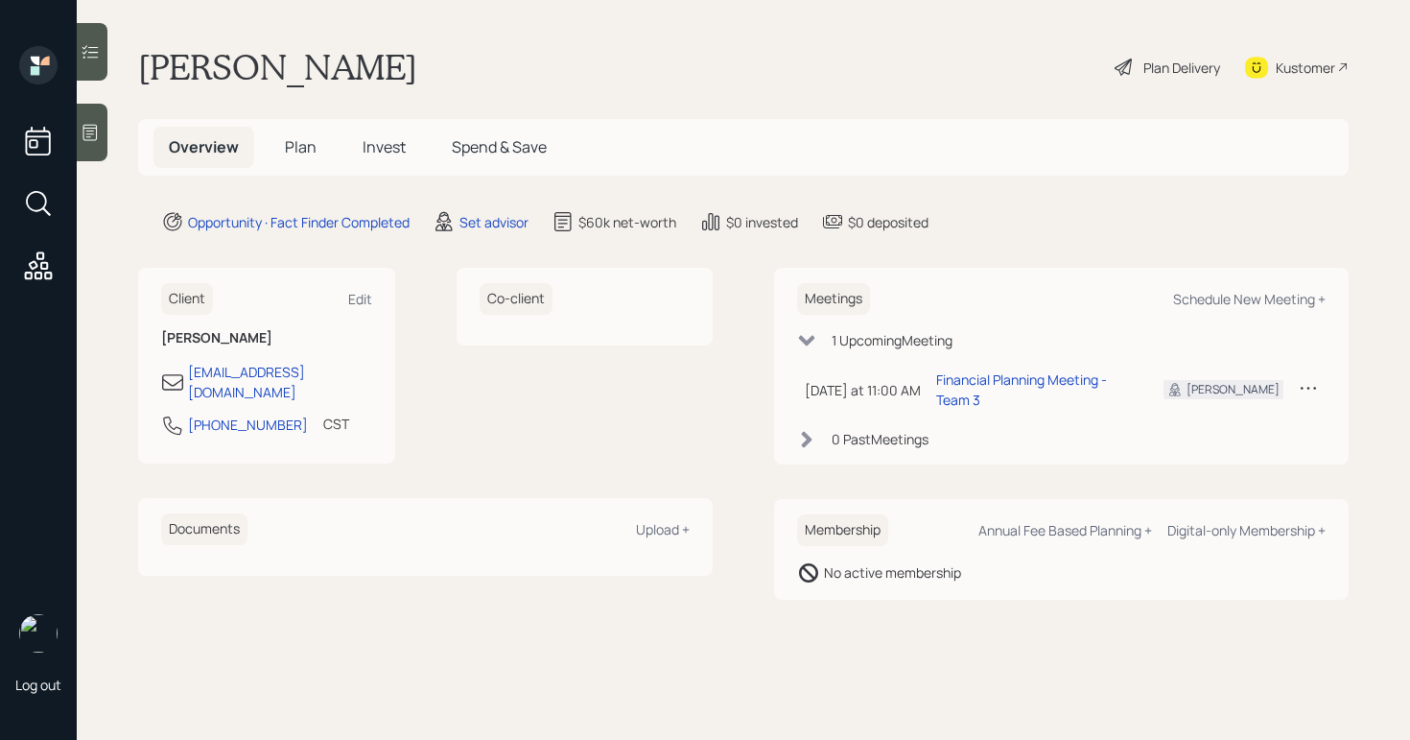
click at [82, 108] on div at bounding box center [92, 133] width 31 height 58
